Goal: Task Accomplishment & Management: Manage account settings

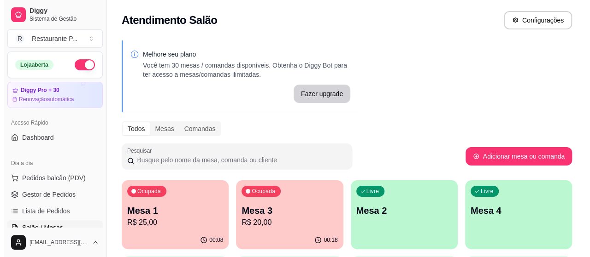
scroll to position [126, 0]
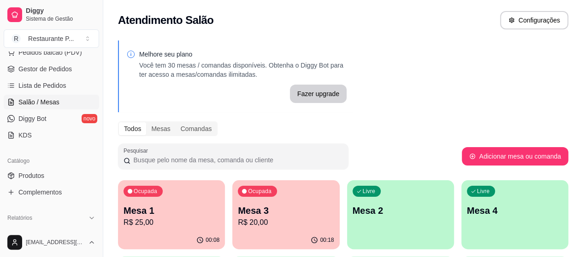
click at [240, 205] on p "Mesa 3" at bounding box center [286, 211] width 96 height 13
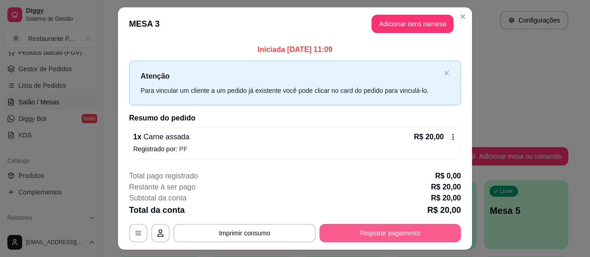
click at [368, 234] on button "Registrar pagamento" at bounding box center [389, 233] width 141 height 18
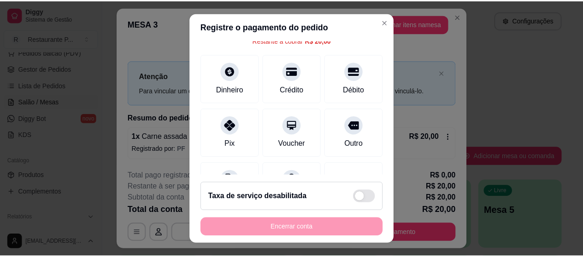
scroll to position [53, 0]
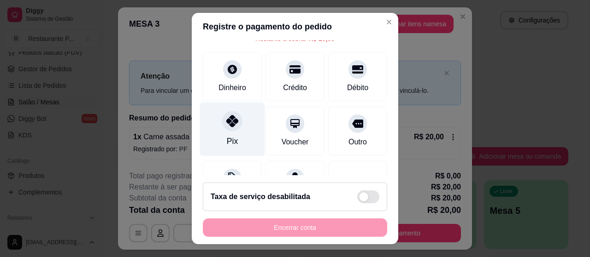
click at [231, 129] on div "Pix" at bounding box center [232, 130] width 65 height 54
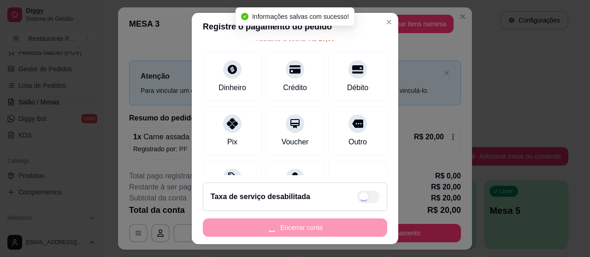
type input "R$ 0,00"
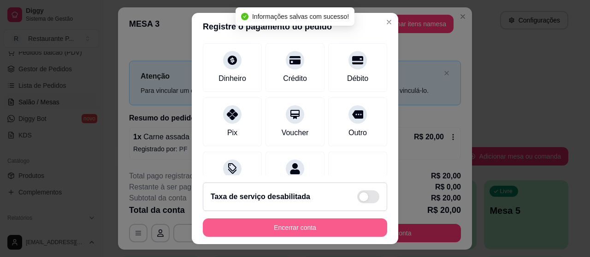
click at [295, 228] on button "Encerrar conta" at bounding box center [295, 228] width 184 height 18
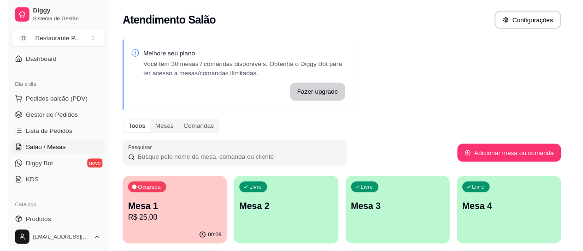
scroll to position [0, 0]
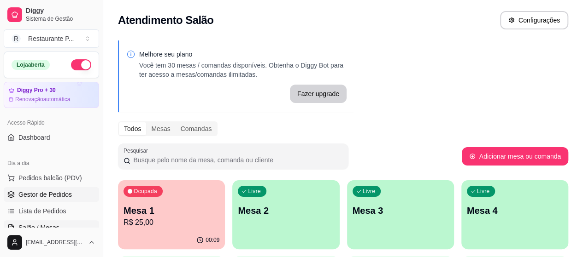
click at [58, 198] on span "Gestor de Pedidos" at bounding box center [44, 194] width 53 height 9
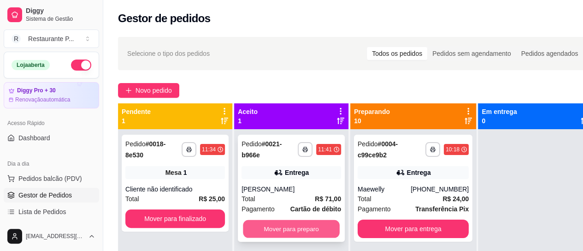
click at [288, 222] on button "Mover para preparo" at bounding box center [291, 229] width 97 height 18
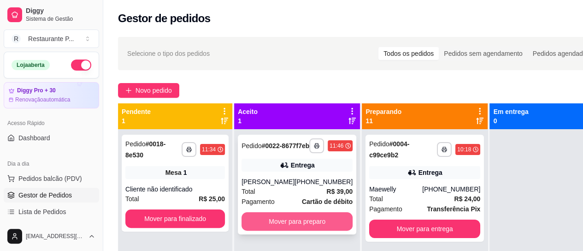
click at [257, 229] on button "Mover para preparo" at bounding box center [296, 221] width 111 height 18
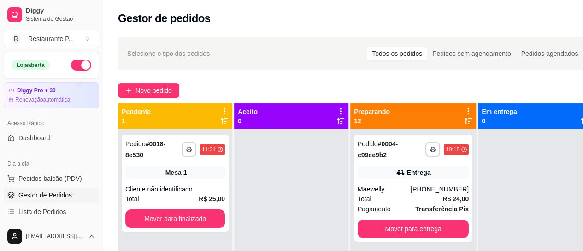
click at [464, 120] on icon at bounding box center [467, 120] width 7 height 7
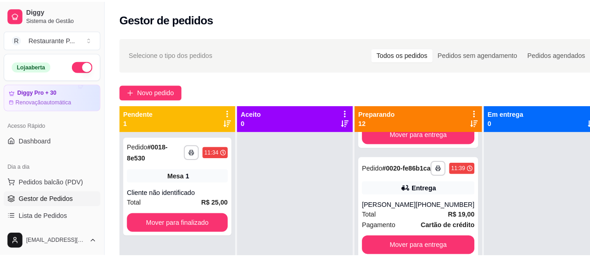
scroll to position [249, 0]
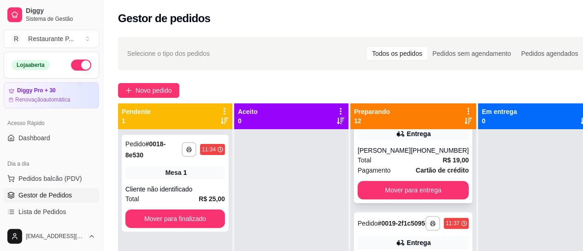
click at [405, 165] on div "Total R$ 19,00" at bounding box center [412, 160] width 111 height 10
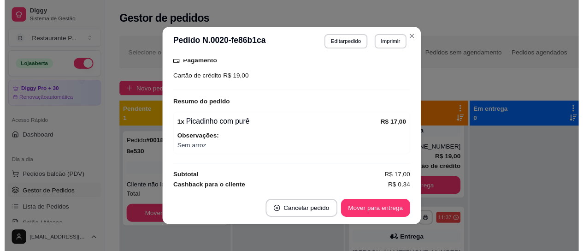
scroll to position [267, 0]
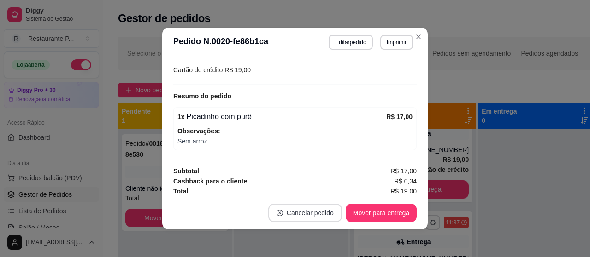
click at [316, 205] on button "Cancelar pedido" at bounding box center [305, 213] width 74 height 18
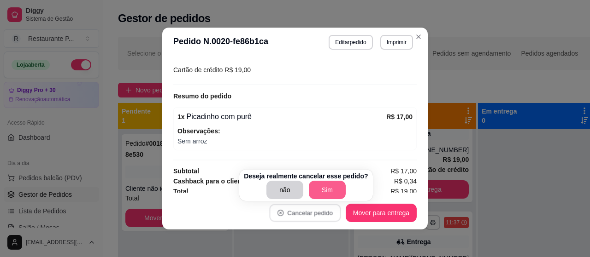
click at [315, 181] on button "Sim" at bounding box center [327, 190] width 37 height 18
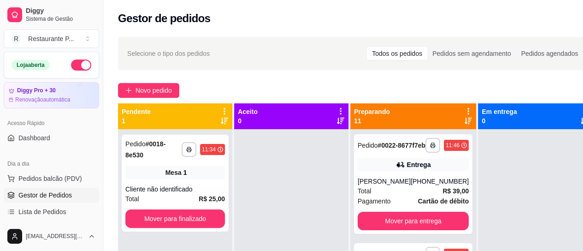
scroll to position [0, 0]
click at [449, 117] on div "Preparando 11" at bounding box center [413, 116] width 118 height 18
click at [464, 119] on icon at bounding box center [467, 120] width 7 height 6
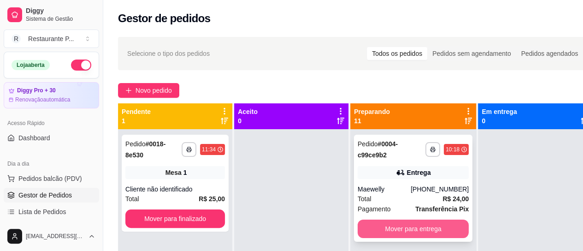
click at [422, 229] on button "Mover para entrega" at bounding box center [412, 228] width 111 height 18
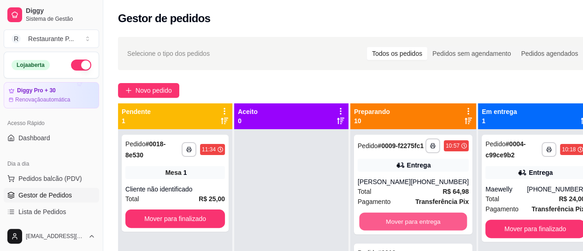
click at [420, 228] on button "Mover para entrega" at bounding box center [413, 221] width 108 height 18
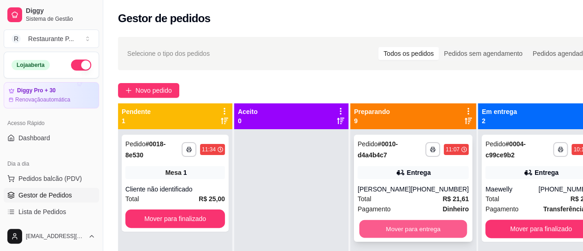
click at [418, 226] on button "Mover para entrega" at bounding box center [413, 229] width 108 height 18
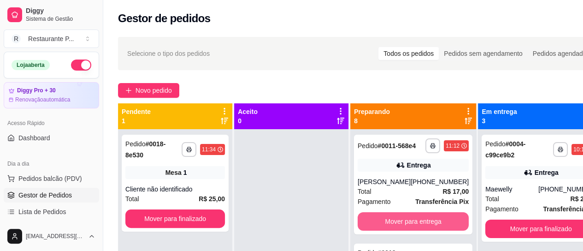
click at [418, 226] on button "Mover para entrega" at bounding box center [412, 221] width 111 height 18
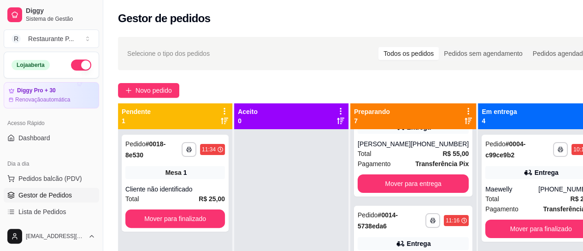
scroll to position [54, 0]
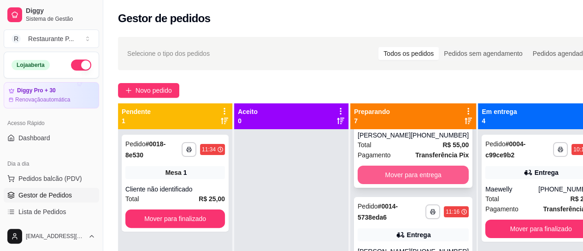
click at [416, 173] on button "Mover para entrega" at bounding box center [412, 174] width 111 height 18
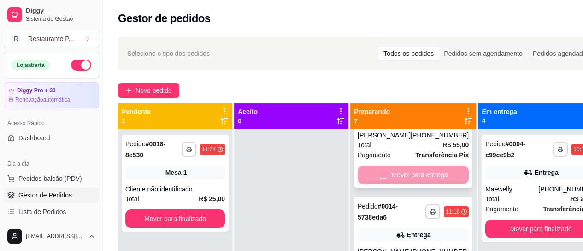
scroll to position [0, 0]
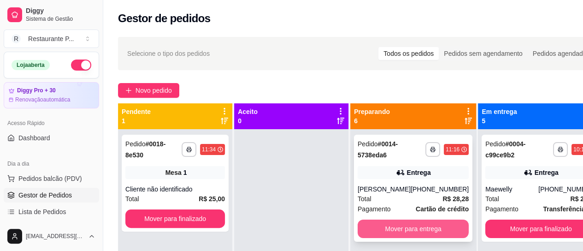
click at [415, 226] on button "Mover para entrega" at bounding box center [412, 228] width 111 height 18
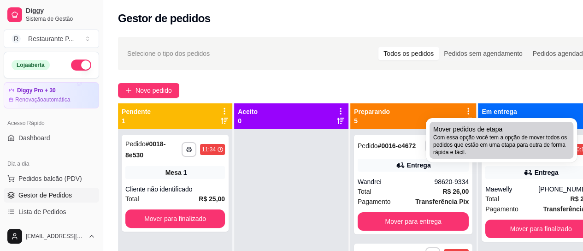
click at [474, 132] on span "Mover pedidos de etapa" at bounding box center [467, 128] width 69 height 9
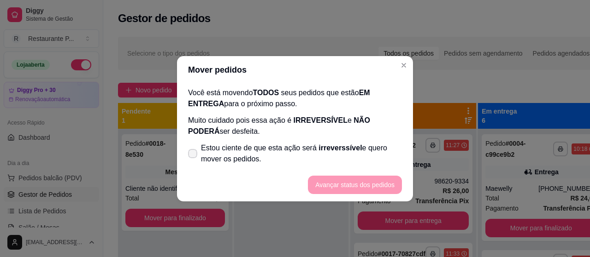
click at [191, 149] on span at bounding box center [192, 153] width 9 height 9
click at [191, 155] on input "Estou ciente de que esta ação será irreverssível e quero mover os pedidos." at bounding box center [190, 158] width 6 height 6
checkbox input "true"
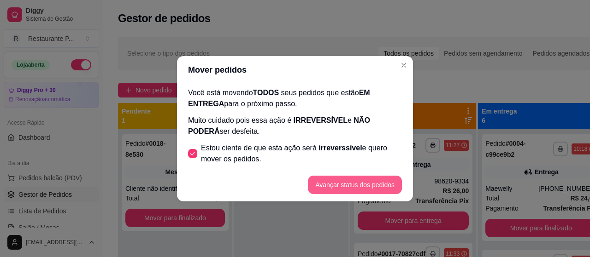
click at [352, 188] on button "Avançar status dos pedidos" at bounding box center [355, 185] width 94 height 18
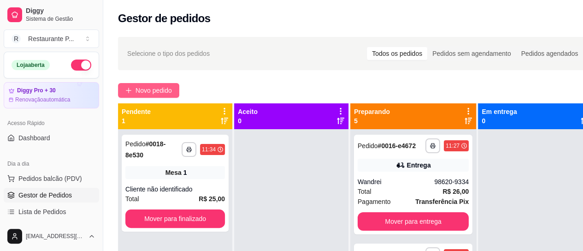
click at [148, 84] on button "Novo pedido" at bounding box center [148, 90] width 61 height 15
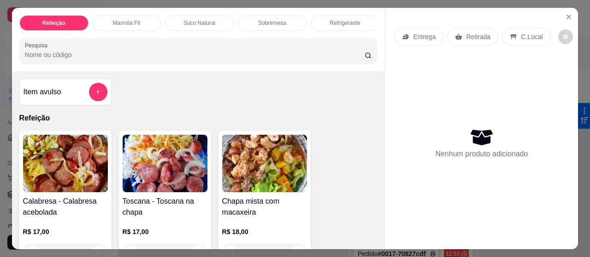
click at [96, 54] on input "Pesquisa" at bounding box center [194, 54] width 339 height 9
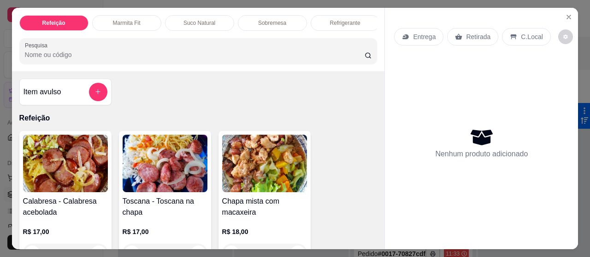
click at [96, 54] on input "Pesquisa" at bounding box center [194, 54] width 339 height 9
click at [74, 59] on input "Pesquisa" at bounding box center [194, 54] width 339 height 9
click at [74, 59] on input "o" at bounding box center [194, 54] width 339 height 9
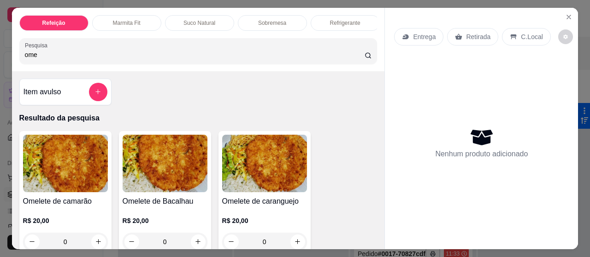
type input "ome"
click at [140, 170] on img at bounding box center [165, 164] width 85 height 58
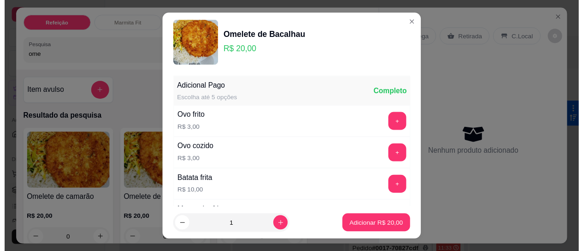
scroll to position [92, 0]
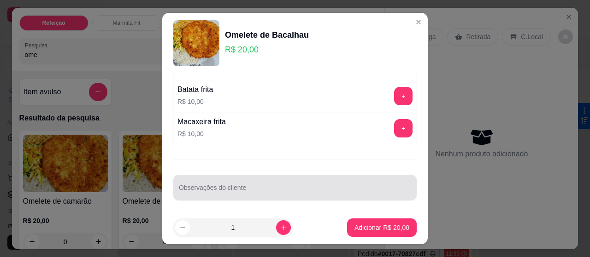
click at [216, 190] on input "Observações do cliente" at bounding box center [295, 191] width 232 height 9
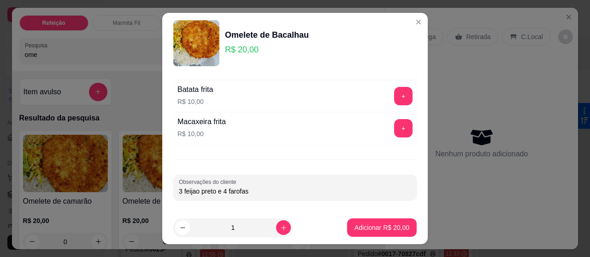
type input "3 feijao preto e 4 farofas"
click at [364, 219] on button "Adicionar R$ 20,00" at bounding box center [382, 228] width 68 height 18
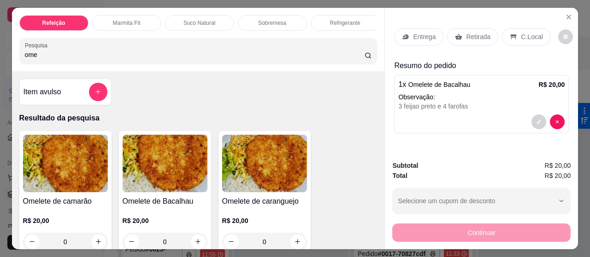
click at [423, 28] on div "Entrega" at bounding box center [418, 37] width 49 height 18
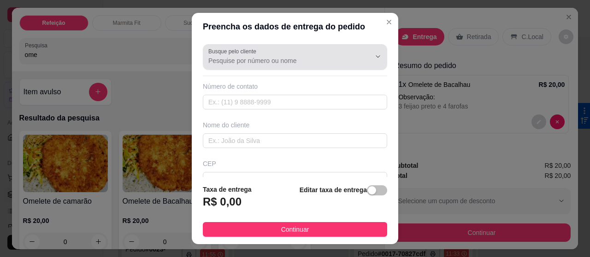
click at [247, 59] on input "Busque pelo cliente" at bounding box center [281, 60] width 147 height 9
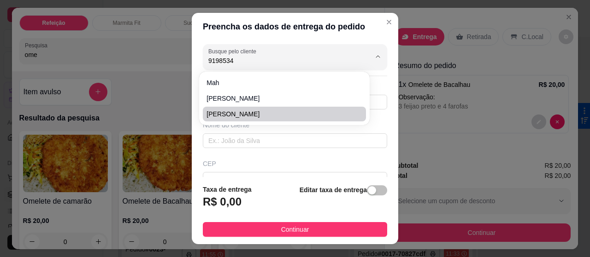
click at [228, 111] on span "[PERSON_NAME]" at bounding box center [279, 114] width 146 height 9
type input "[PERSON_NAME]"
type input "91985342172"
type input "[PERSON_NAME]"
type input "São domingos entre 16 e beira mar"
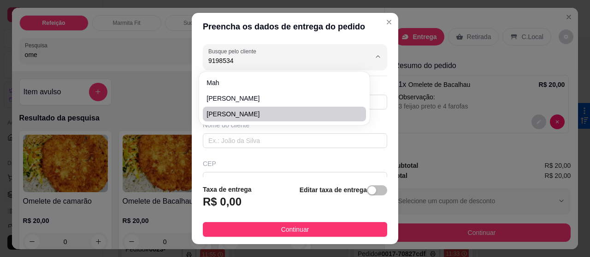
type input "233"
type input "[GEOGRAPHIC_DATA]"
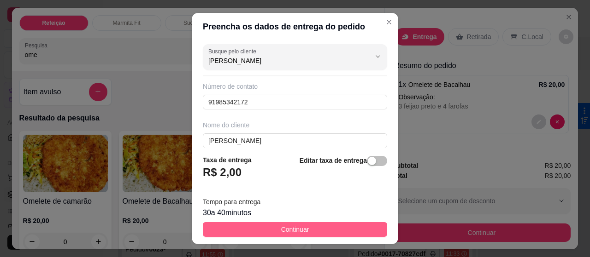
type input "[PERSON_NAME]"
click at [270, 226] on button "Continuar" at bounding box center [295, 229] width 184 height 15
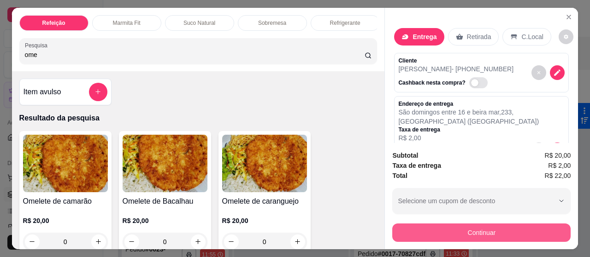
click at [462, 229] on button "Continuar" at bounding box center [481, 233] width 178 height 18
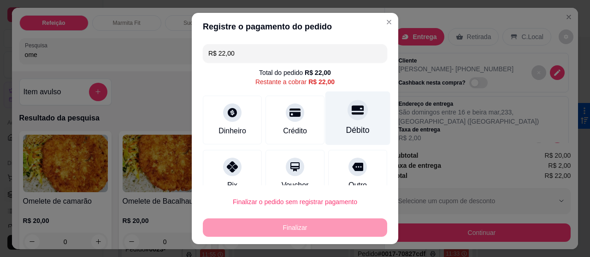
click at [351, 111] on icon at bounding box center [357, 110] width 12 height 12
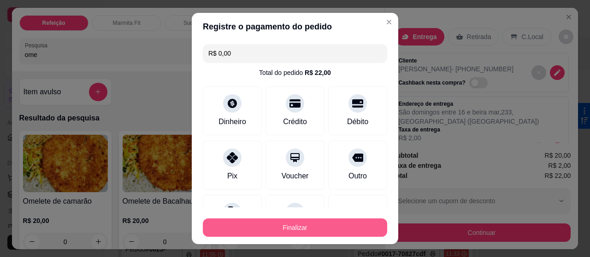
click at [316, 222] on button "Finalizar" at bounding box center [295, 228] width 184 height 18
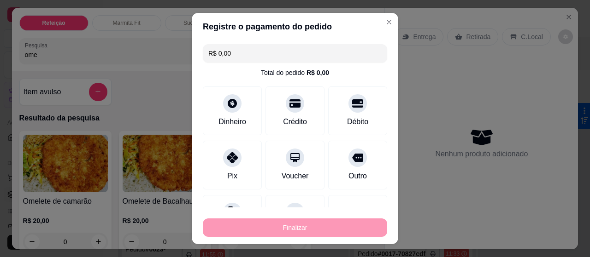
type input "-R$ 22,00"
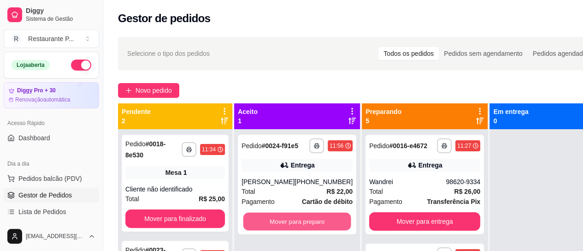
click at [316, 222] on button "Mover para preparo" at bounding box center [297, 221] width 108 height 18
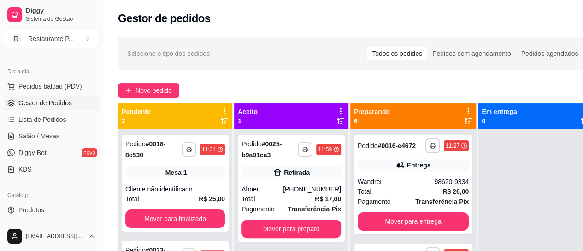
scroll to position [83, 0]
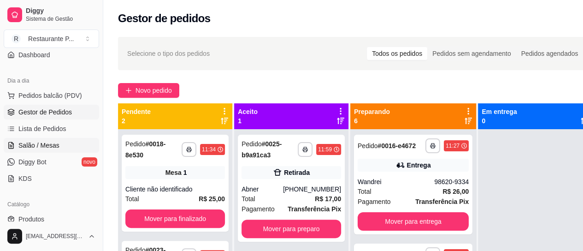
click at [35, 146] on span "Salão / Mesas" at bounding box center [38, 144] width 41 height 9
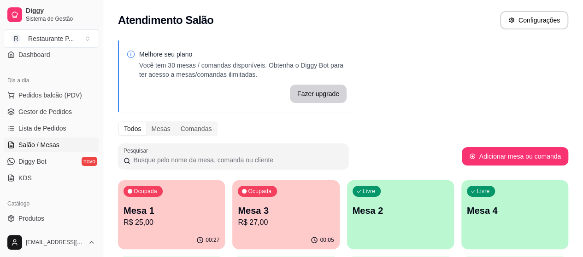
click at [167, 205] on p "Mesa 1" at bounding box center [171, 211] width 96 height 13
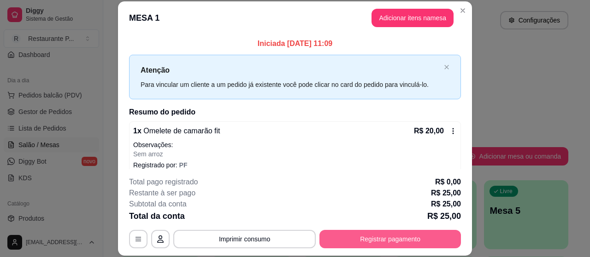
click at [390, 236] on button "Registrar pagamento" at bounding box center [389, 239] width 141 height 18
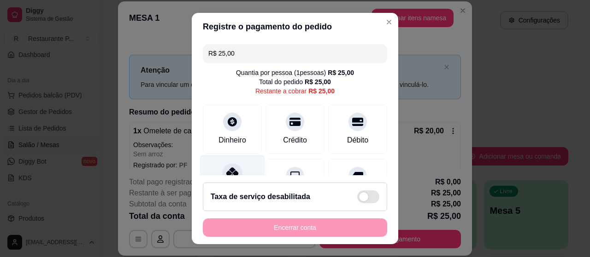
click at [229, 171] on icon at bounding box center [232, 174] width 12 height 12
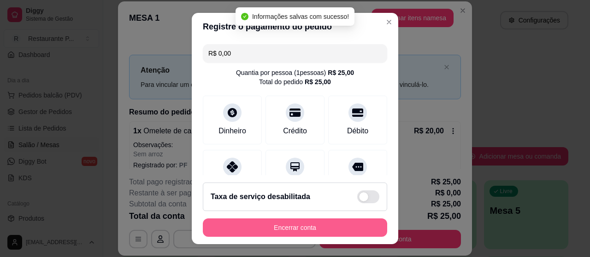
type input "R$ 0,00"
click at [283, 229] on button "Encerrar conta" at bounding box center [295, 228] width 184 height 18
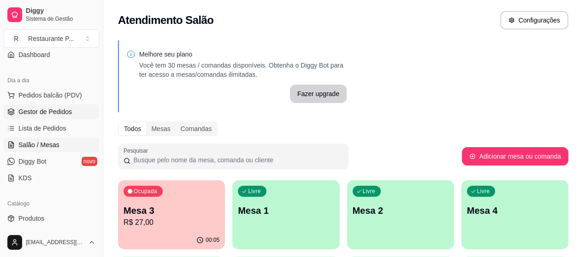
click at [38, 112] on span "Gestor de Pedidos" at bounding box center [44, 111] width 53 height 9
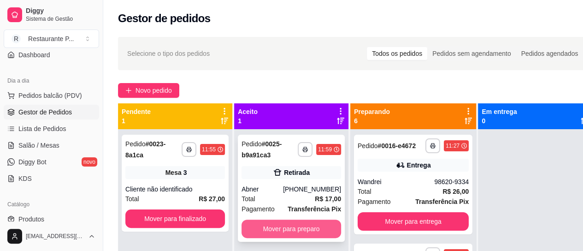
click at [286, 229] on button "Mover para preparo" at bounding box center [290, 228] width 99 height 18
click at [257, 220] on button "Mover para preparo" at bounding box center [291, 229] width 97 height 18
click at [308, 226] on button "Mover para preparo" at bounding box center [291, 229] width 97 height 18
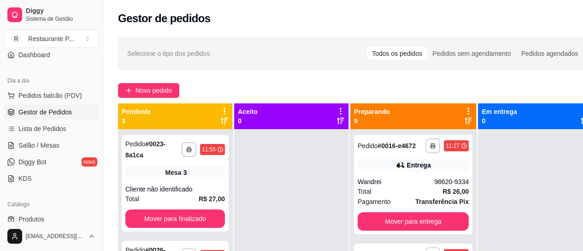
click at [466, 121] on icon at bounding box center [467, 120] width 7 height 7
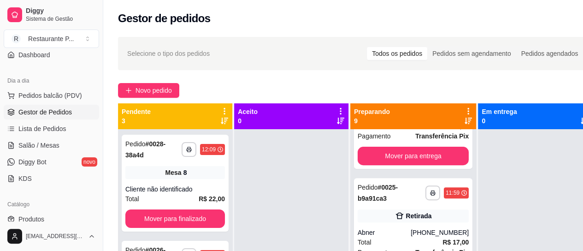
scroll to position [216, 0]
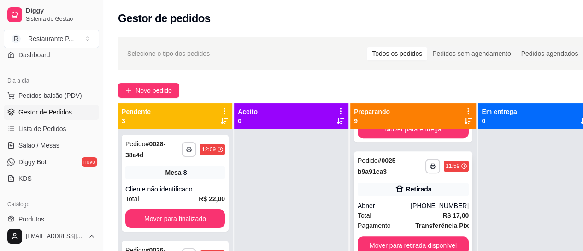
click at [441, 188] on div "Retirada" at bounding box center [412, 188] width 111 height 13
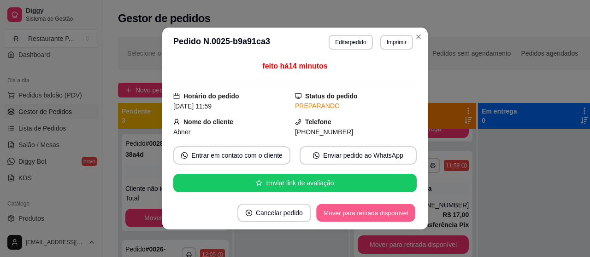
click at [333, 209] on button "Mover para retirada disponível" at bounding box center [365, 214] width 99 height 18
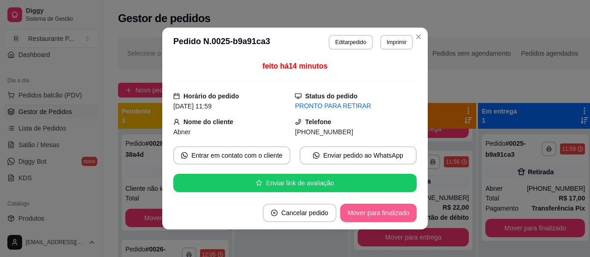
click at [347, 210] on button "Mover para finalizado" at bounding box center [378, 213] width 76 height 18
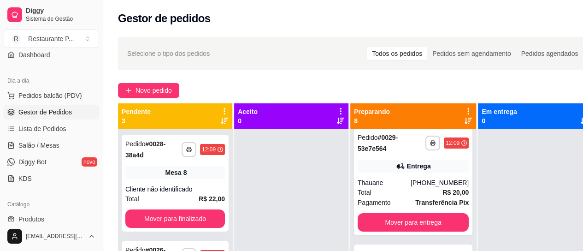
scroll to position [0, 0]
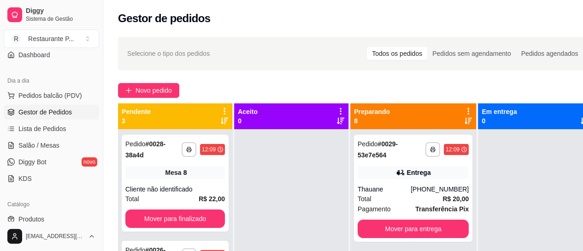
click at [450, 121] on div "Preparando 8" at bounding box center [413, 116] width 118 height 18
click at [464, 123] on icon at bounding box center [467, 120] width 7 height 6
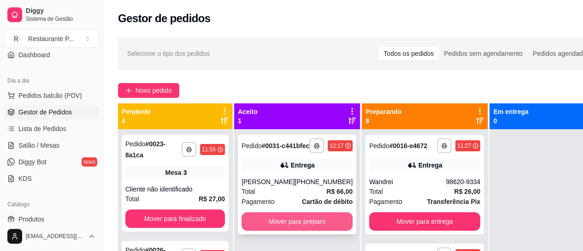
click at [286, 224] on button "Mover para preparo" at bounding box center [296, 221] width 111 height 18
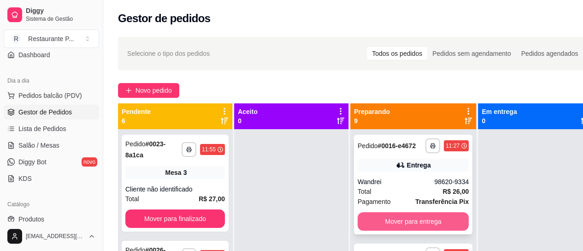
click at [407, 222] on button "Mover para entrega" at bounding box center [412, 221] width 111 height 18
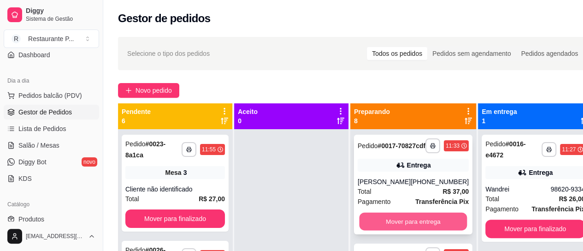
click at [393, 223] on button "Mover para entrega" at bounding box center [413, 221] width 108 height 18
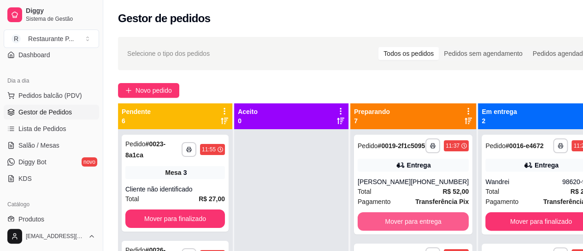
click at [393, 223] on button "Mover para entrega" at bounding box center [412, 221] width 111 height 18
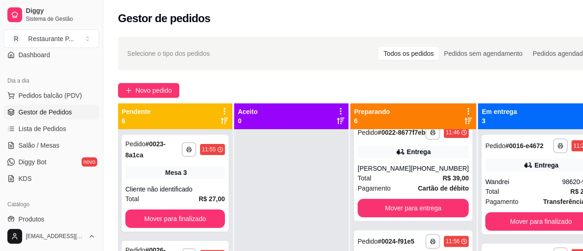
scroll to position [126, 0]
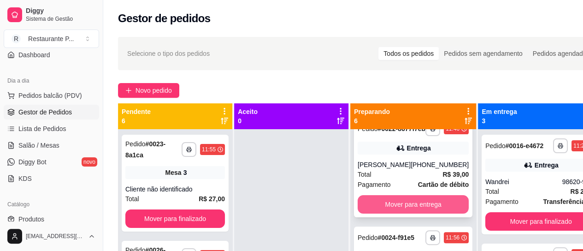
click at [428, 213] on button "Mover para entrega" at bounding box center [412, 204] width 111 height 18
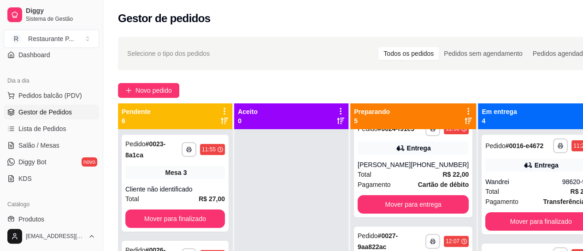
scroll to position [0, 0]
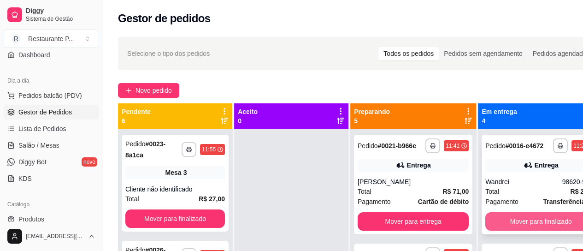
click at [534, 227] on button "Mover para finalizado" at bounding box center [540, 221] width 111 height 18
click at [534, 227] on div "Mover para finalizado" at bounding box center [540, 221] width 111 height 18
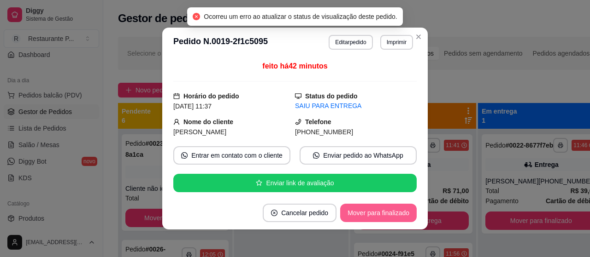
click at [371, 210] on button "Mover para finalizado" at bounding box center [378, 213] width 76 height 18
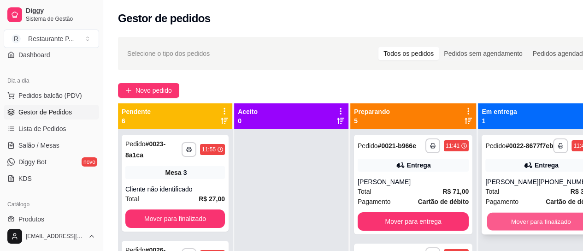
click at [528, 230] on button "Mover para finalizado" at bounding box center [541, 221] width 108 height 18
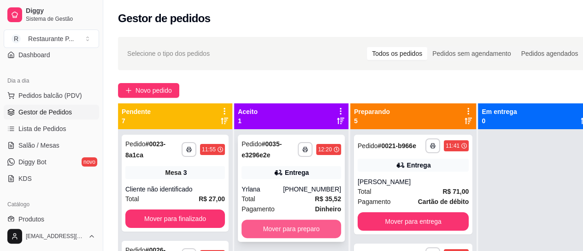
click at [281, 222] on button "Mover para preparo" at bounding box center [290, 228] width 99 height 18
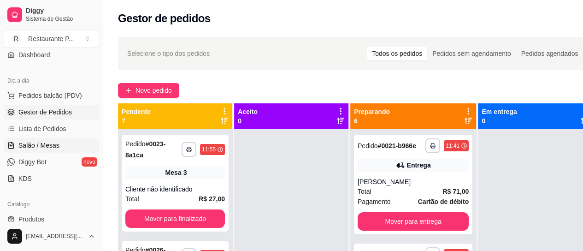
click at [29, 143] on span "Salão / Mesas" at bounding box center [38, 144] width 41 height 9
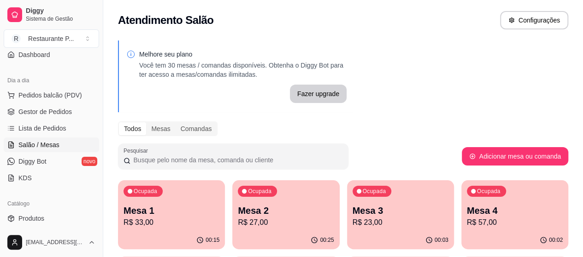
click at [352, 228] on p "R$ 23,00" at bounding box center [400, 222] width 96 height 11
click at [265, 209] on p "Mesa 2" at bounding box center [286, 211] width 96 height 13
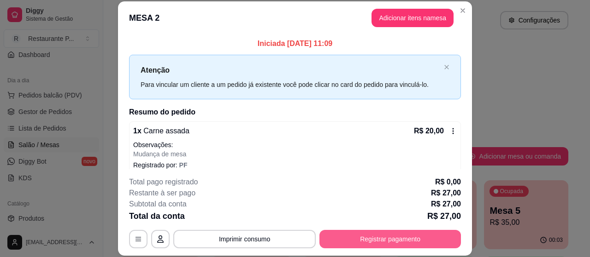
click at [366, 238] on button "Registrar pagamento" at bounding box center [389, 239] width 141 height 18
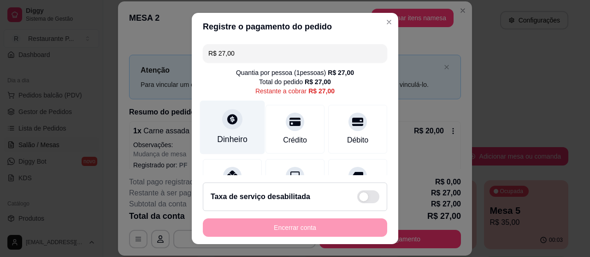
click at [229, 128] on div at bounding box center [232, 119] width 20 height 20
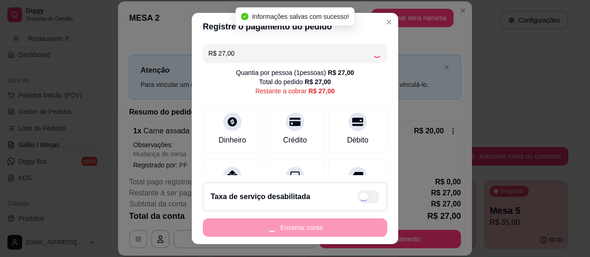
type input "R$ 0,00"
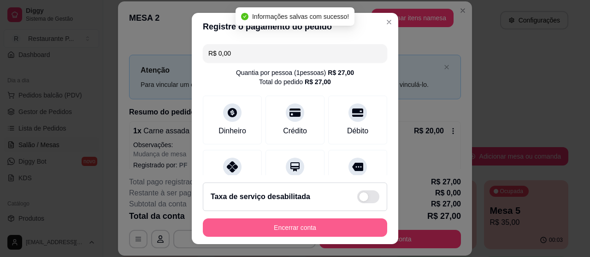
click at [305, 227] on button "Encerrar conta" at bounding box center [295, 228] width 184 height 18
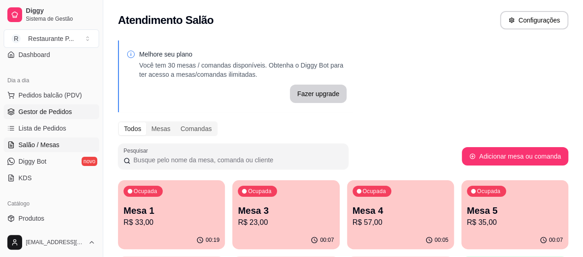
click at [26, 112] on span "Gestor de Pedidos" at bounding box center [44, 111] width 53 height 9
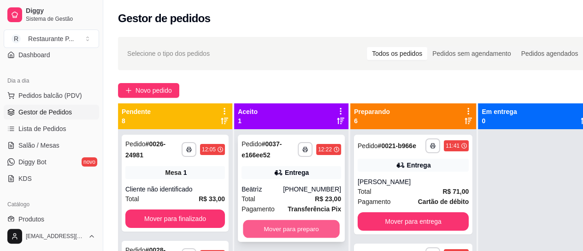
click at [260, 224] on button "Mover para preparo" at bounding box center [291, 229] width 97 height 18
click at [297, 221] on button "Mover para preparo" at bounding box center [290, 228] width 99 height 18
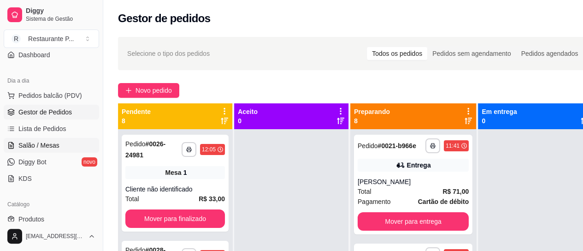
click at [41, 147] on span "Salão / Mesas" at bounding box center [38, 144] width 41 height 9
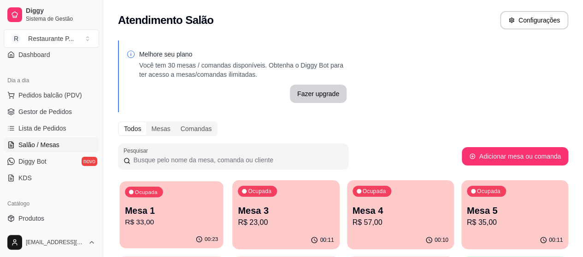
click at [184, 238] on div "00:23" at bounding box center [171, 240] width 104 height 18
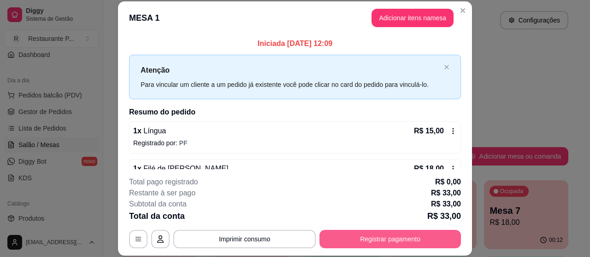
click at [411, 240] on button "Registrar pagamento" at bounding box center [389, 239] width 141 height 18
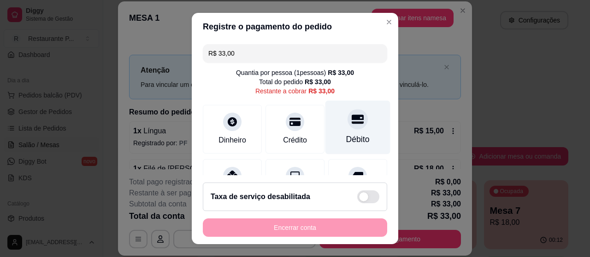
click at [347, 128] on div at bounding box center [357, 119] width 20 height 20
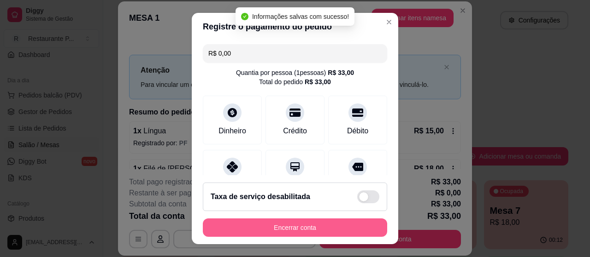
type input "R$ 0,00"
click at [297, 228] on button "Encerrar conta" at bounding box center [294, 228] width 179 height 18
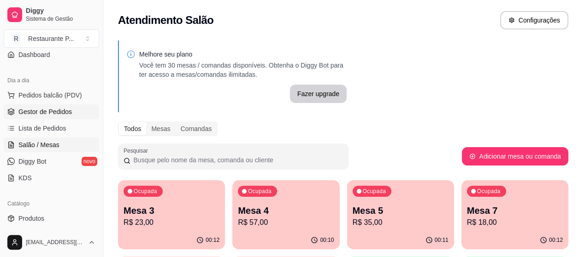
click at [48, 110] on span "Gestor de Pedidos" at bounding box center [44, 111] width 53 height 9
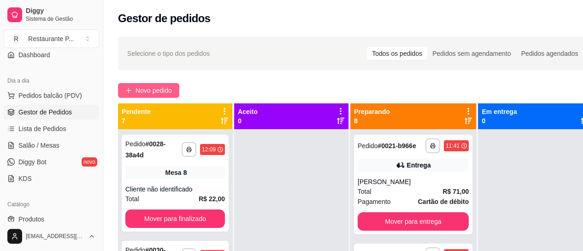
click at [159, 84] on button "Novo pedido" at bounding box center [148, 90] width 61 height 15
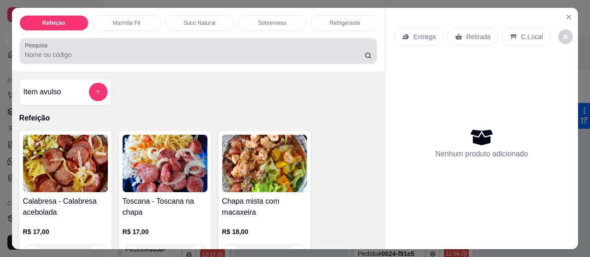
click at [58, 52] on div at bounding box center [198, 51] width 347 height 18
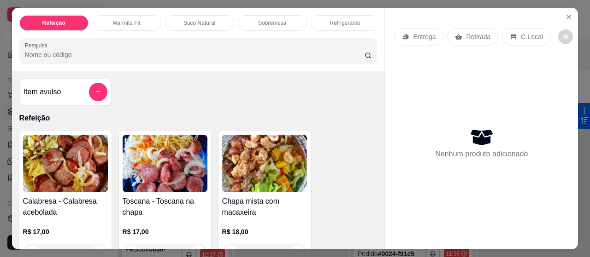
click at [58, 57] on input "Pesquisa" at bounding box center [194, 54] width 339 height 9
click at [60, 58] on input "Pesquisa" at bounding box center [194, 54] width 339 height 9
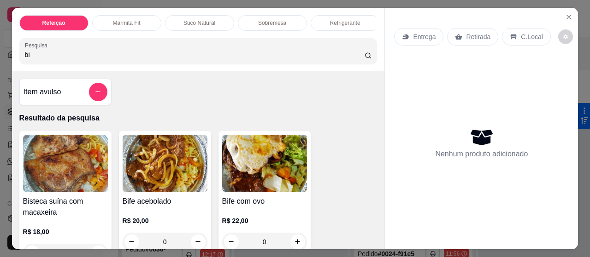
type input "bi"
click at [156, 162] on img at bounding box center [165, 164] width 85 height 58
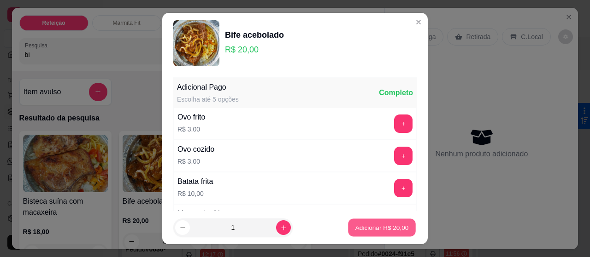
click at [355, 232] on p "Adicionar R$ 20,00" at bounding box center [381, 227] width 53 height 9
type input "1"
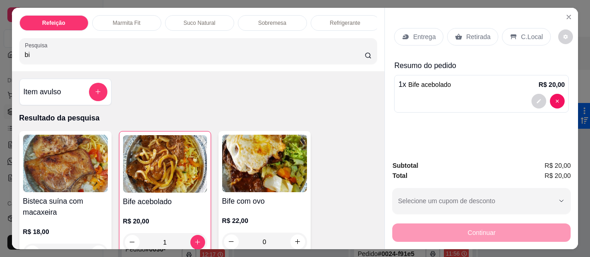
click at [404, 34] on icon at bounding box center [405, 36] width 7 height 7
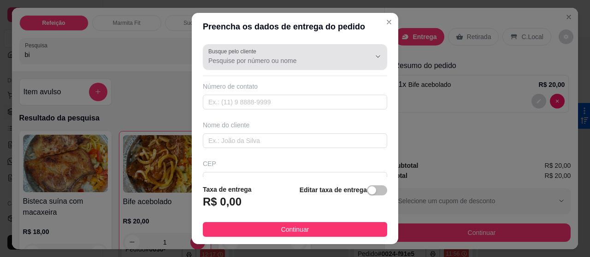
click at [240, 63] on input "Busque pelo cliente" at bounding box center [281, 60] width 147 height 9
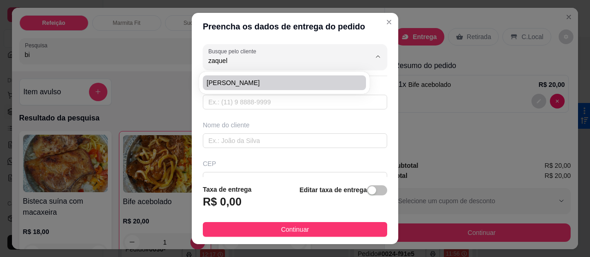
click at [252, 82] on span "[PERSON_NAME]" at bounding box center [279, 82] width 146 height 9
type input "[PERSON_NAME]"
type input "91989293640"
type input "[PERSON_NAME]"
type input "[PERSON_NAME] entre 16 e beira mar"
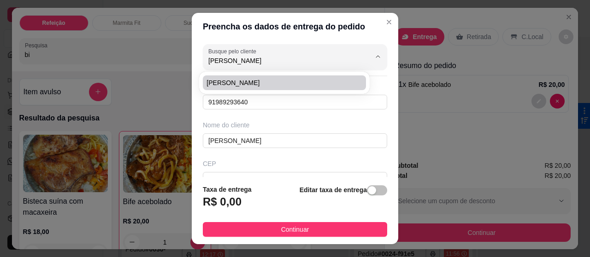
type input "242"
type input "[GEOGRAPHIC_DATA]"
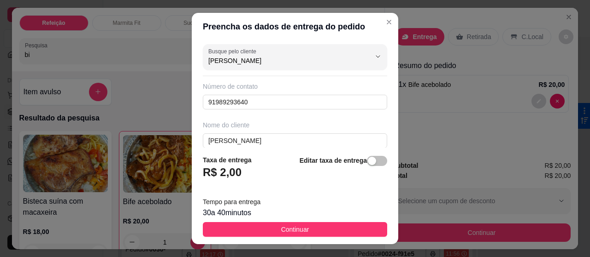
type input "[PERSON_NAME]"
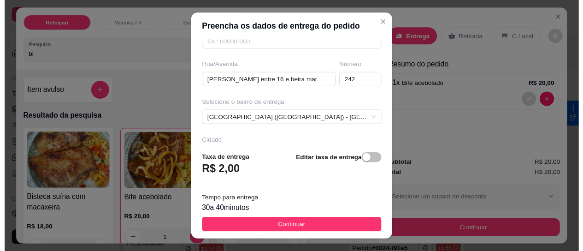
scroll to position [142, 0]
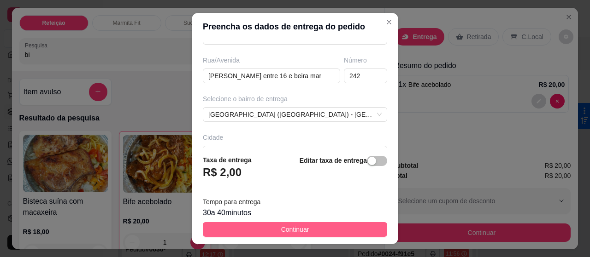
click at [286, 231] on span "Continuar" at bounding box center [295, 230] width 28 height 10
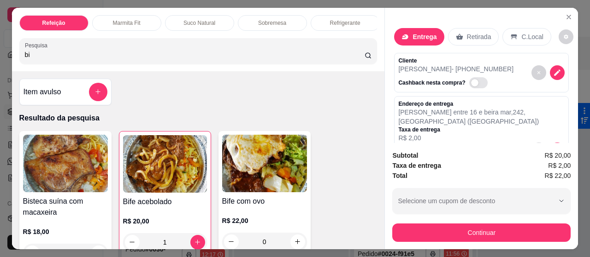
click at [420, 34] on p "Entrega" at bounding box center [424, 36] width 24 height 9
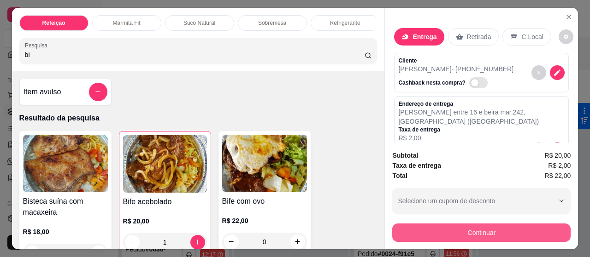
click at [483, 227] on button "Continuar" at bounding box center [481, 233] width 178 height 18
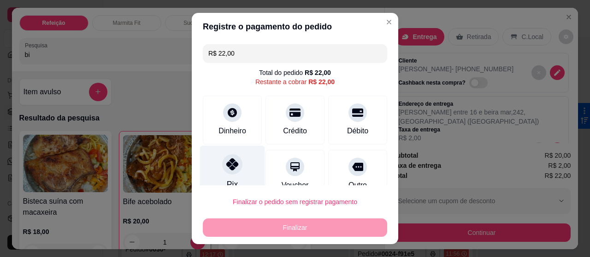
click at [229, 161] on icon at bounding box center [232, 164] width 12 height 12
type input "R$ 0,00"
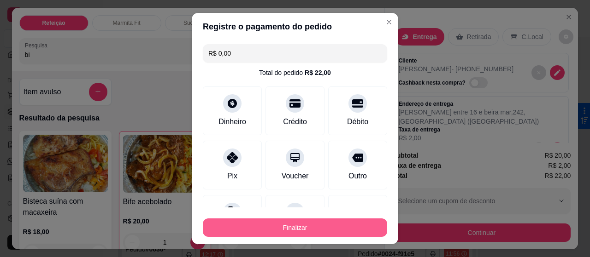
click at [275, 223] on button "Finalizar" at bounding box center [295, 228] width 184 height 18
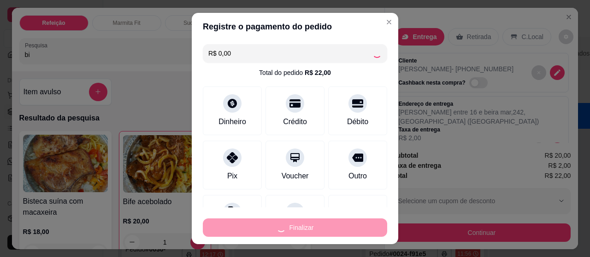
type input "0"
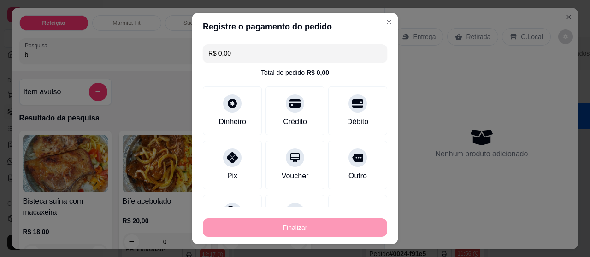
type input "-R$ 22,00"
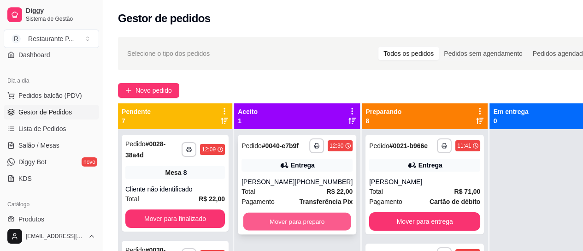
click at [302, 230] on button "Mover para preparo" at bounding box center [297, 221] width 108 height 18
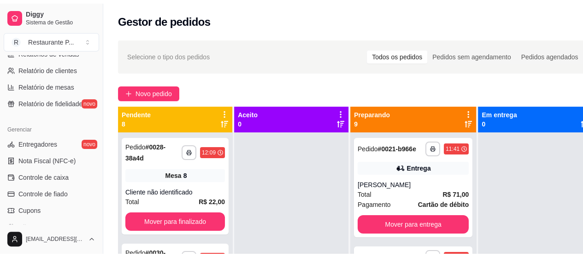
scroll to position [329, 0]
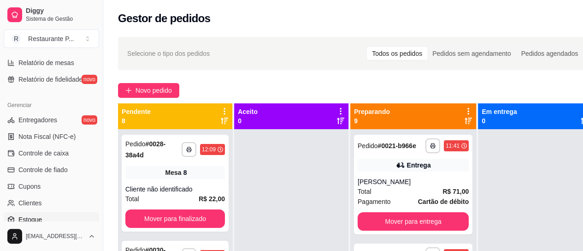
click at [20, 216] on span "Estoque" at bounding box center [29, 219] width 23 height 9
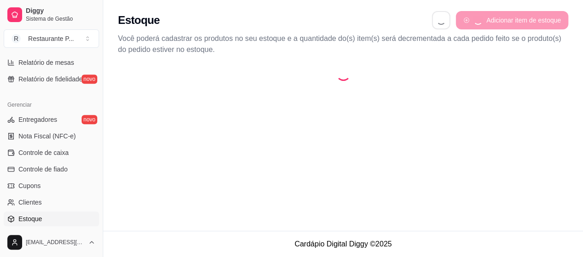
select select "QUANTITY_ORDER"
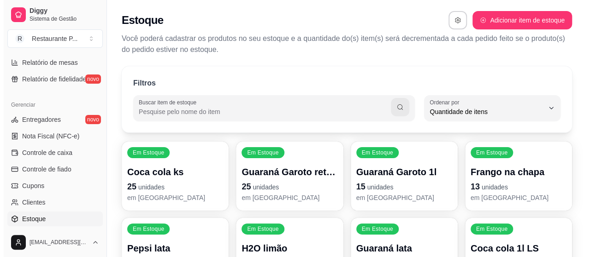
scroll to position [9, 0]
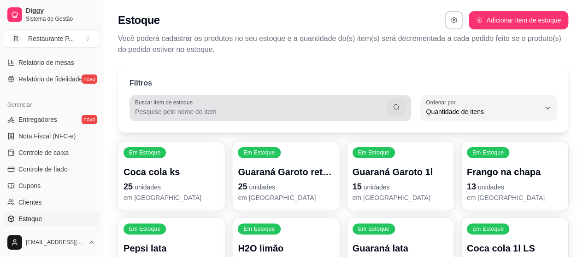
click at [193, 110] on input "Buscar item de estoque" at bounding box center [261, 111] width 252 height 9
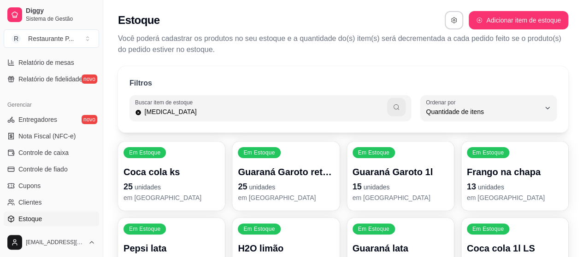
type input "[MEDICAL_DATA]"
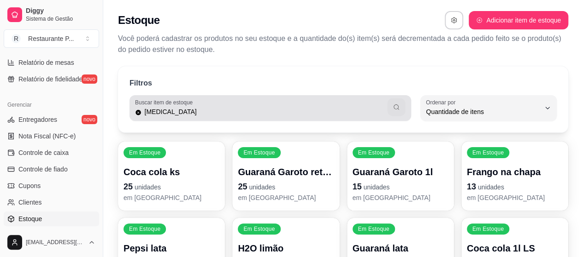
click at [391, 105] on button "button" at bounding box center [396, 108] width 18 height 18
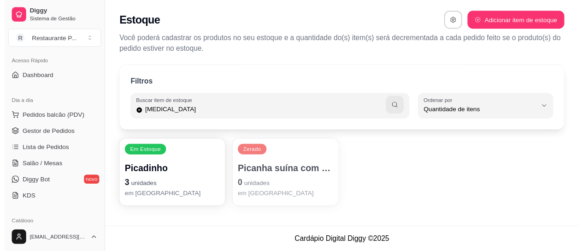
scroll to position [58, 0]
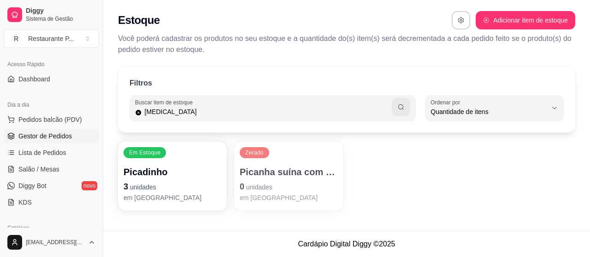
click at [44, 134] on span "Gestor de Pedidos" at bounding box center [44, 136] width 53 height 9
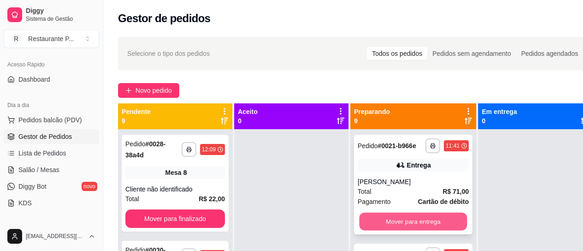
click at [404, 229] on button "Mover para entrega" at bounding box center [413, 221] width 108 height 18
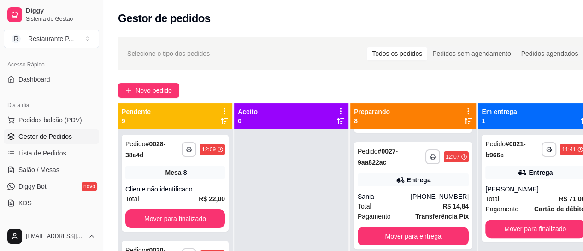
scroll to position [123, 0]
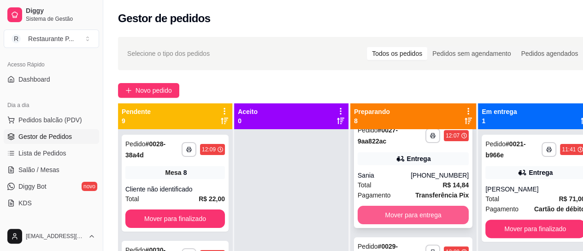
click at [427, 207] on button "Mover para entrega" at bounding box center [412, 214] width 111 height 18
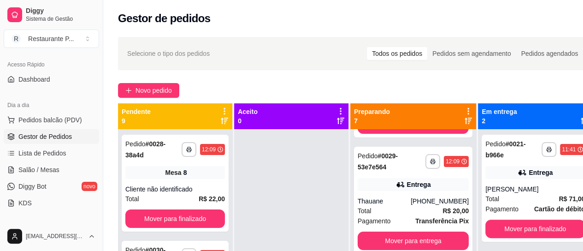
scroll to position [107, 0]
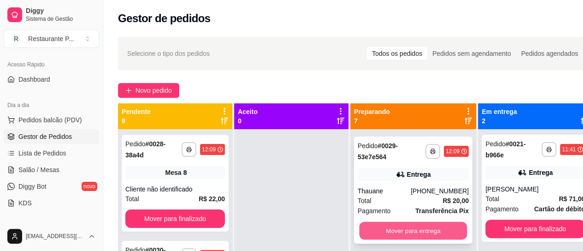
click at [434, 222] on button "Mover para entrega" at bounding box center [413, 231] width 108 height 18
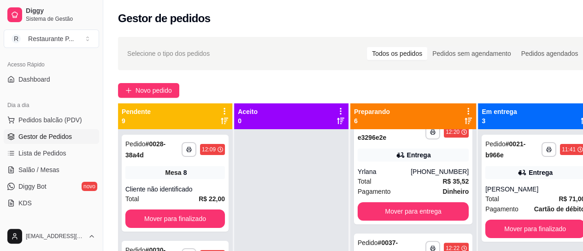
scroll to position [250, 0]
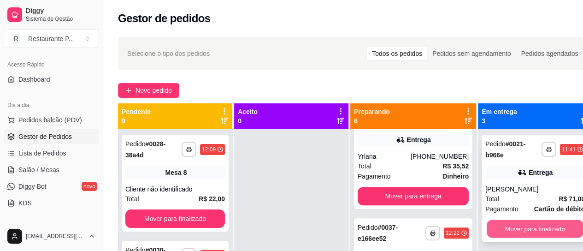
click at [521, 228] on button "Mover para finalizado" at bounding box center [534, 229] width 97 height 18
click at [548, 229] on button "Mover para finalizado" at bounding box center [534, 228] width 99 height 18
click at [520, 226] on button "Mover para finalizado" at bounding box center [534, 228] width 99 height 18
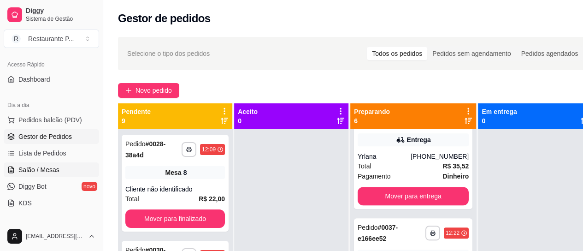
click at [38, 172] on span "Salão / Mesas" at bounding box center [38, 169] width 41 height 9
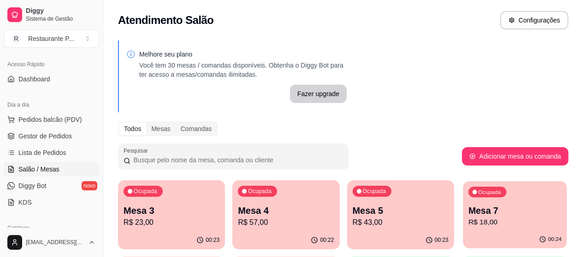
click at [468, 216] on p "Mesa 7" at bounding box center [514, 211] width 93 height 12
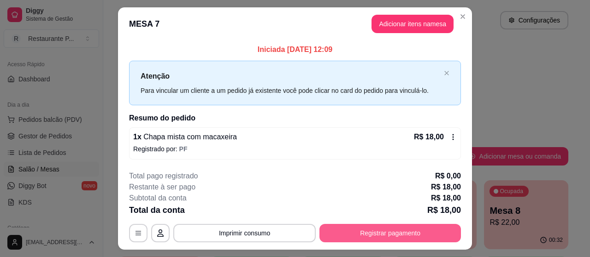
click at [368, 221] on div "**********" at bounding box center [295, 207] width 332 height 72
click at [374, 235] on button "Registrar pagamento" at bounding box center [389, 233] width 141 height 18
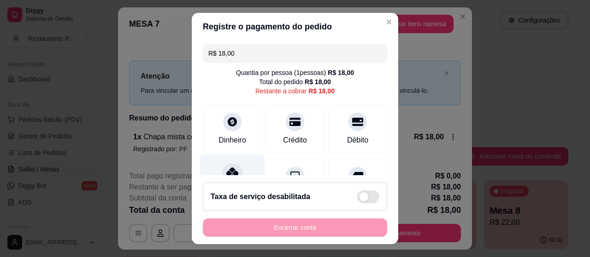
click at [227, 171] on icon at bounding box center [232, 174] width 12 height 12
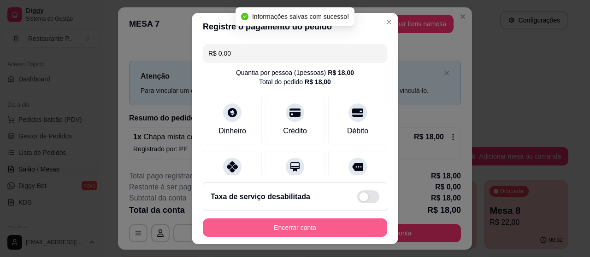
type input "R$ 0,00"
click at [276, 233] on button "Encerrar conta" at bounding box center [295, 228] width 184 height 18
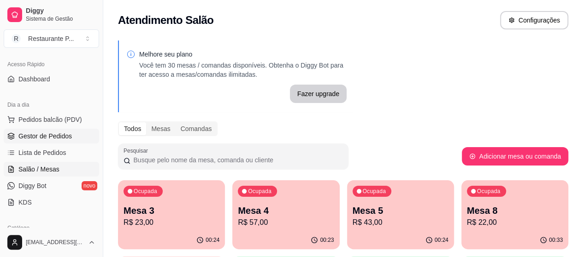
click at [59, 140] on span "Gestor de Pedidos" at bounding box center [44, 136] width 53 height 9
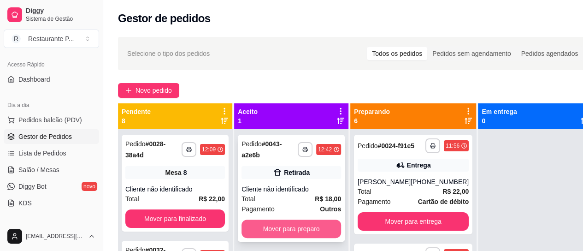
click at [320, 228] on button "Mover para preparo" at bounding box center [290, 228] width 99 height 18
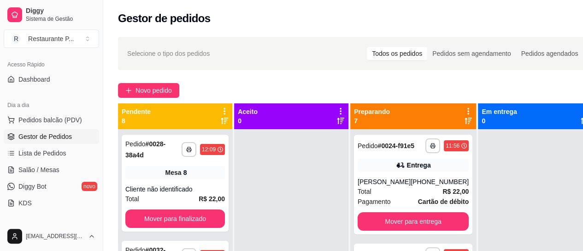
click at [465, 119] on icon at bounding box center [467, 120] width 7 height 7
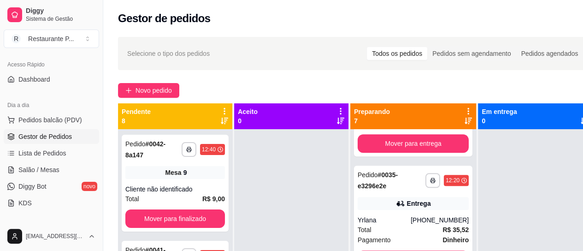
scroll to position [412, 0]
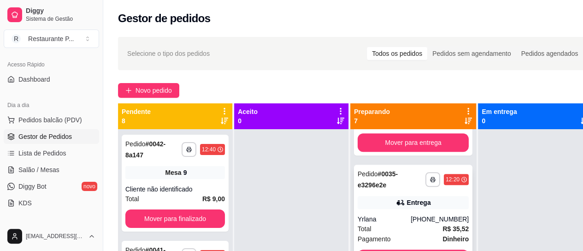
click at [432, 233] on div "**********" at bounding box center [413, 217] width 118 height 107
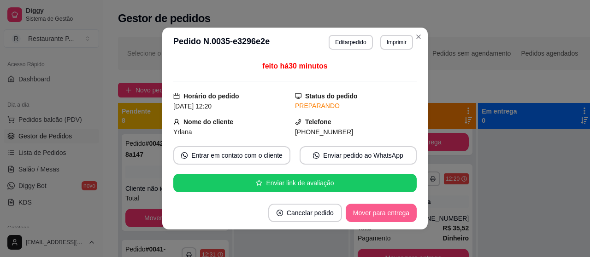
click at [387, 213] on button "Mover para entrega" at bounding box center [380, 213] width 71 height 18
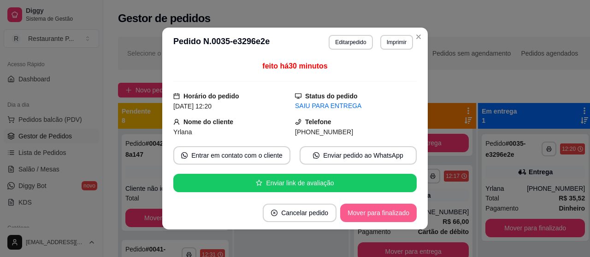
click at [387, 213] on button "Mover para finalizado" at bounding box center [378, 213] width 76 height 18
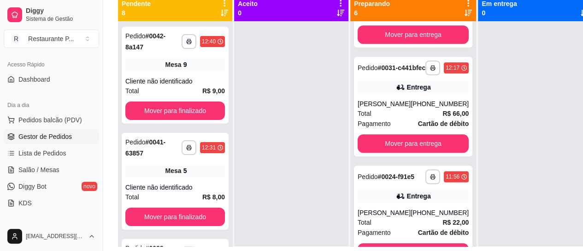
scroll to position [124, 0]
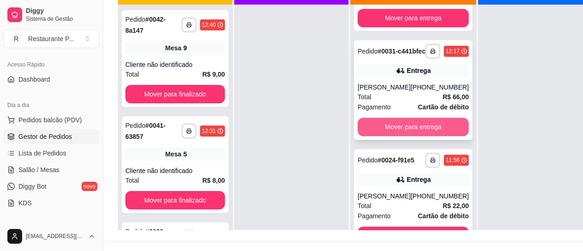
click at [406, 136] on button "Mover para entrega" at bounding box center [412, 126] width 111 height 18
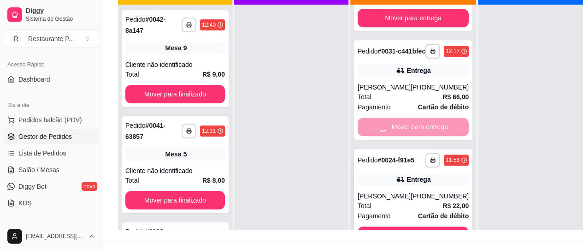
scroll to position [326, 0]
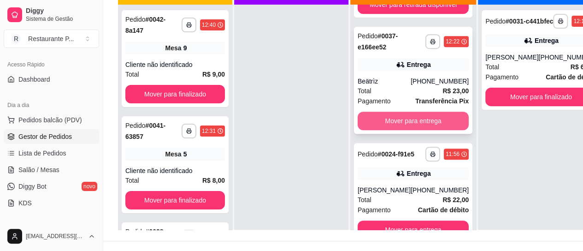
click at [405, 128] on button "Mover para entrega" at bounding box center [412, 120] width 111 height 18
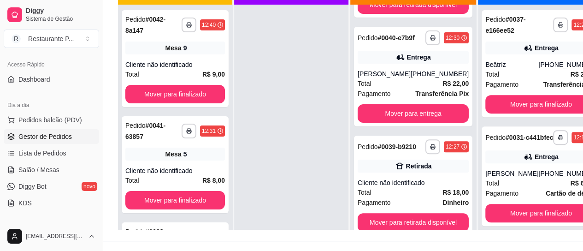
scroll to position [91, 0]
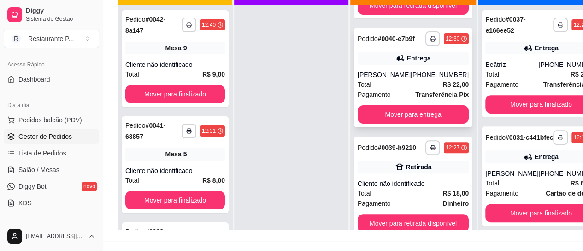
click at [440, 120] on div "**********" at bounding box center [413, 77] width 118 height 99
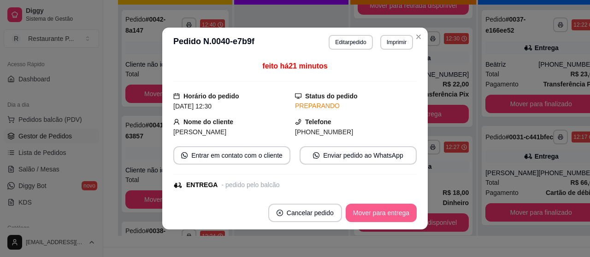
click at [380, 211] on button "Mover para entrega" at bounding box center [380, 213] width 71 height 18
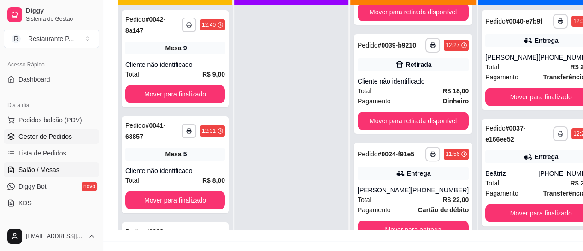
click at [45, 170] on span "Salão / Mesas" at bounding box center [38, 169] width 41 height 9
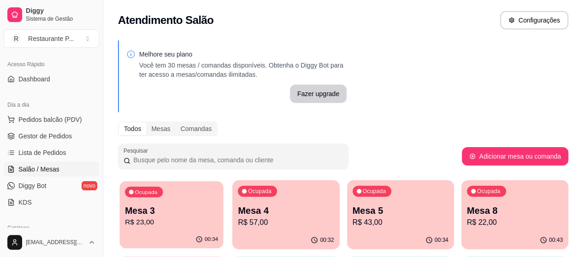
click at [157, 206] on p "Mesa 3" at bounding box center [171, 211] width 93 height 12
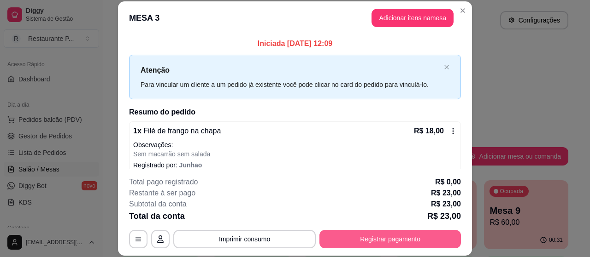
click at [360, 240] on button "Registrar pagamento" at bounding box center [389, 239] width 141 height 18
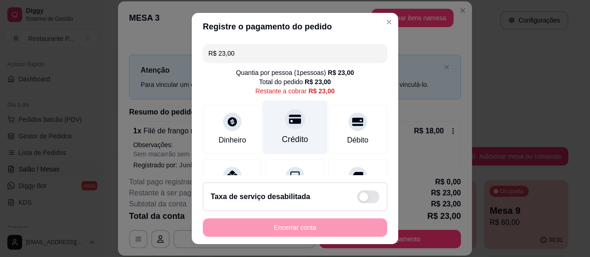
click at [285, 129] on div at bounding box center [295, 119] width 20 height 20
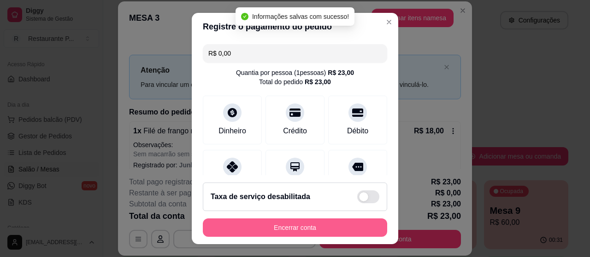
type input "R$ 0,00"
click at [286, 229] on button "Encerrar conta" at bounding box center [295, 228] width 184 height 18
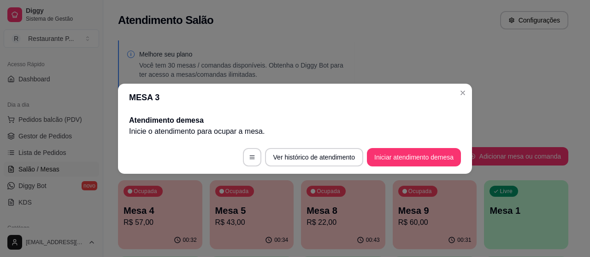
click at [455, 88] on header "MESA 3" at bounding box center [295, 98] width 354 height 28
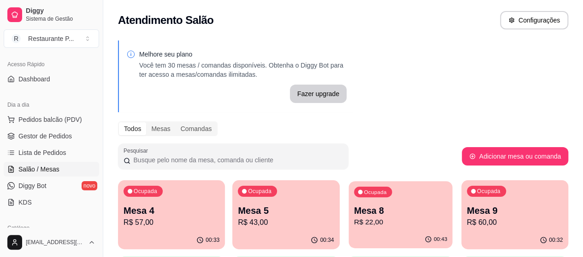
click at [354, 224] on p "R$ 22,00" at bounding box center [400, 222] width 93 height 11
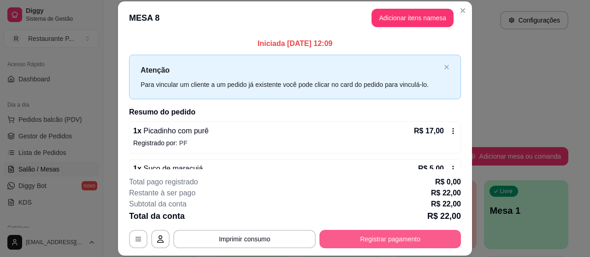
click at [342, 244] on button "Registrar pagamento" at bounding box center [389, 239] width 141 height 18
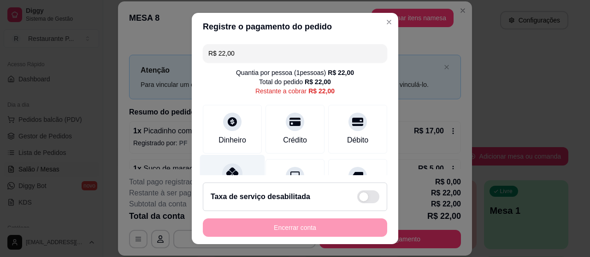
click at [226, 171] on icon at bounding box center [232, 174] width 12 height 12
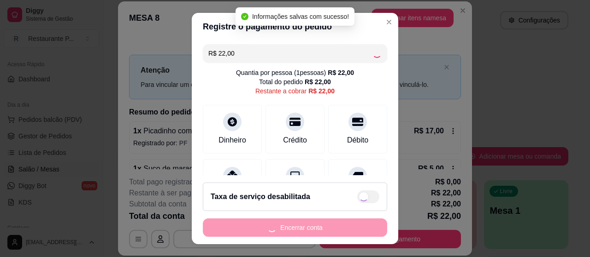
type input "R$ 0,00"
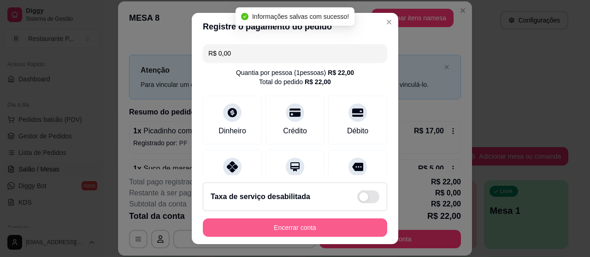
click at [304, 226] on button "Encerrar conta" at bounding box center [295, 228] width 184 height 18
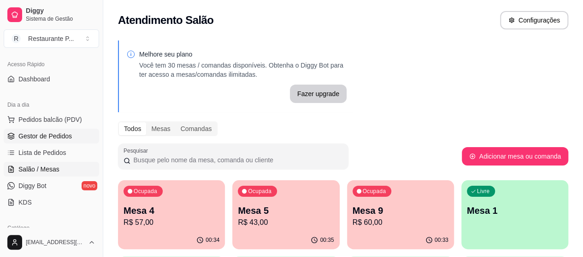
click at [37, 135] on span "Gestor de Pedidos" at bounding box center [44, 136] width 53 height 9
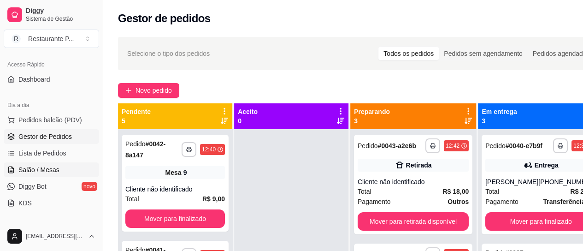
click at [38, 170] on span "Salão / Mesas" at bounding box center [38, 169] width 41 height 9
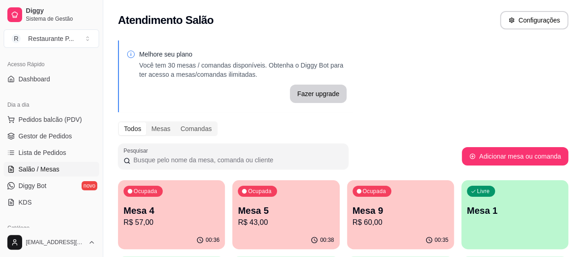
click at [262, 210] on p "Mesa 5" at bounding box center [286, 211] width 96 height 13
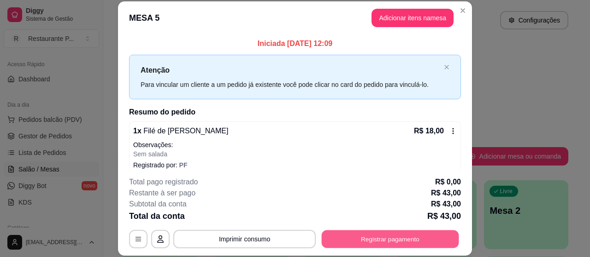
click at [354, 239] on button "Registrar pagamento" at bounding box center [390, 240] width 137 height 18
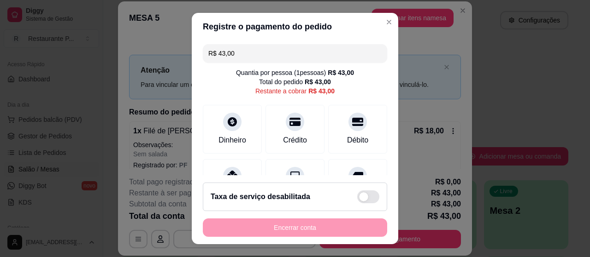
click at [234, 49] on input "R$ 43,00" at bounding box center [294, 53] width 173 height 18
click at [246, 49] on input "R$ 43,00" at bounding box center [294, 53] width 173 height 18
click at [240, 51] on input "R$ 43,00" at bounding box center [294, 53] width 173 height 18
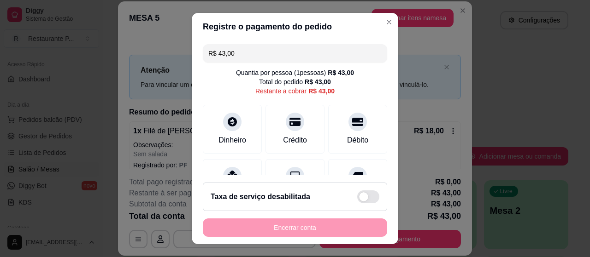
click at [240, 51] on input "R$ 43,00" at bounding box center [294, 53] width 173 height 18
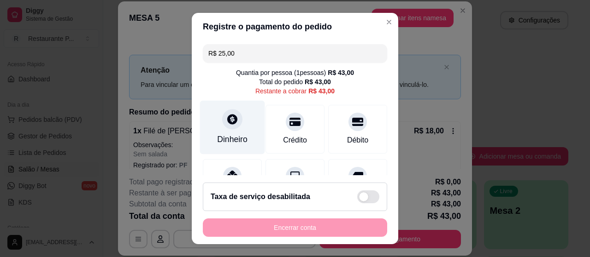
click at [210, 131] on div "Dinheiro" at bounding box center [232, 128] width 65 height 54
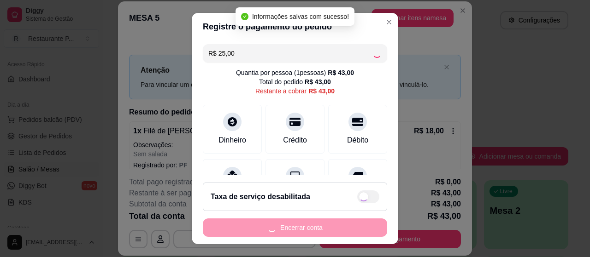
type input "R$ 18,00"
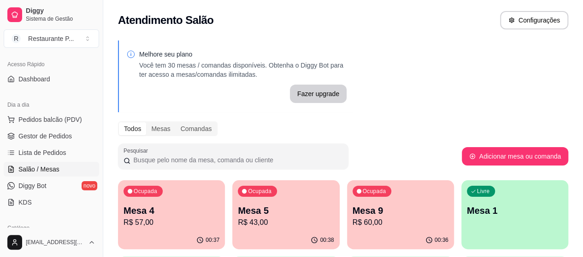
click at [352, 222] on p "R$ 60,00" at bounding box center [400, 222] width 96 height 11
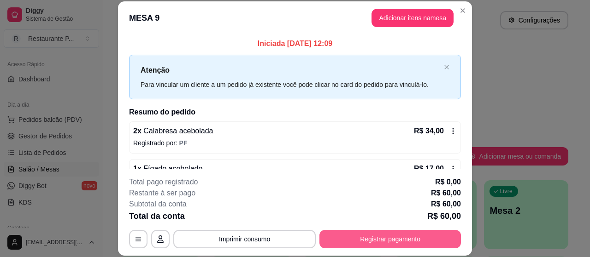
click at [361, 235] on button "Registrar pagamento" at bounding box center [389, 239] width 141 height 18
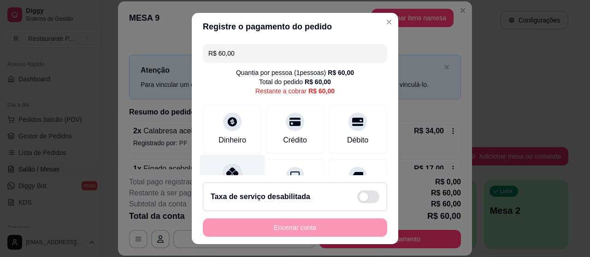
click at [226, 170] on icon at bounding box center [232, 174] width 12 height 12
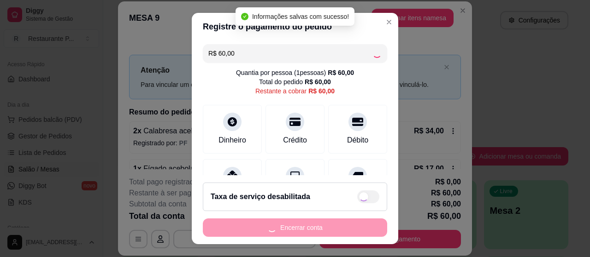
type input "R$ 0,00"
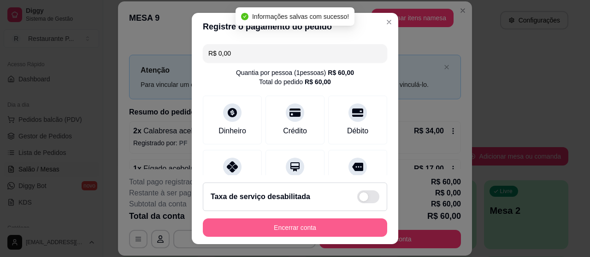
click at [301, 222] on button "Encerrar conta" at bounding box center [295, 228] width 184 height 18
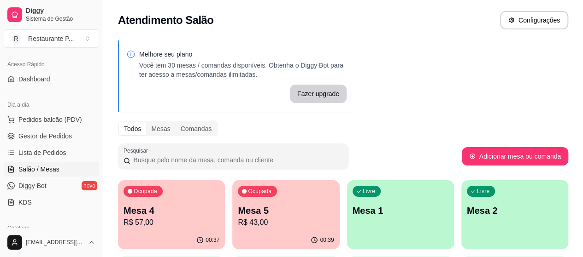
click at [246, 223] on p "R$ 43,00" at bounding box center [286, 222] width 96 height 11
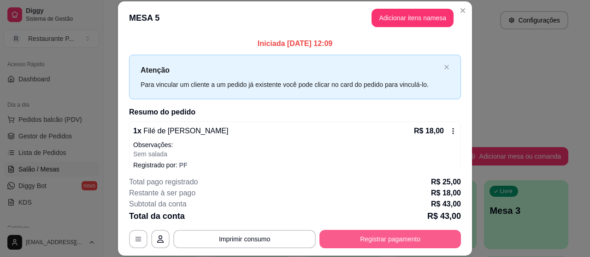
click at [374, 242] on button "Registrar pagamento" at bounding box center [389, 239] width 141 height 18
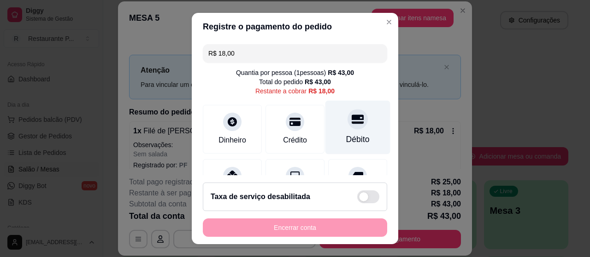
click at [328, 131] on div "Débito" at bounding box center [357, 128] width 65 height 54
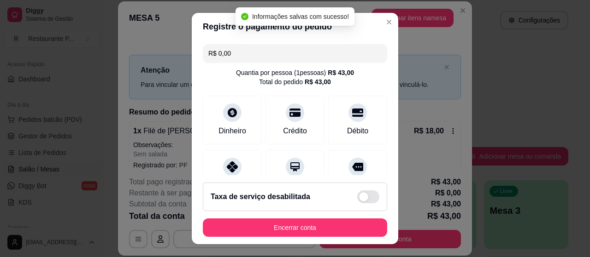
type input "R$ 0,00"
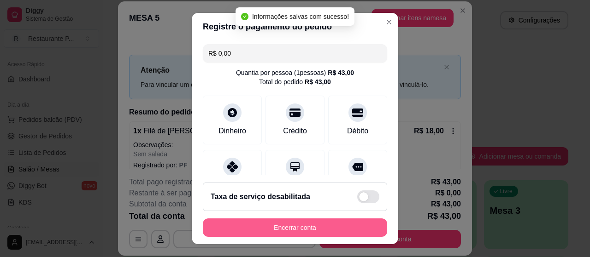
click at [298, 227] on button "Encerrar conta" at bounding box center [295, 228] width 184 height 18
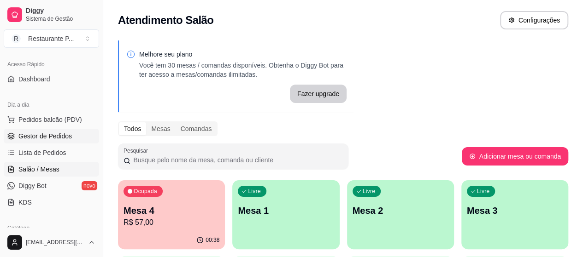
click at [53, 132] on span "Gestor de Pedidos" at bounding box center [44, 136] width 53 height 9
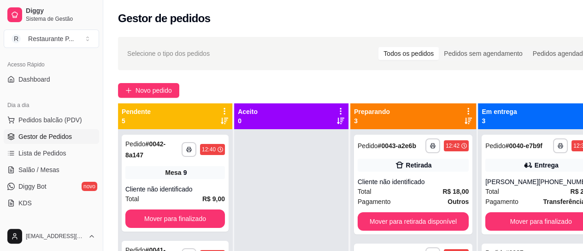
click at [153, 83] on button "Novo pedido" at bounding box center [148, 90] width 61 height 15
click at [156, 92] on div "Item avulso Refeição Calabresa - Calabresa acebolada R$ 17,00 0 Toscana - Tosca…" at bounding box center [193, 157] width 370 height 174
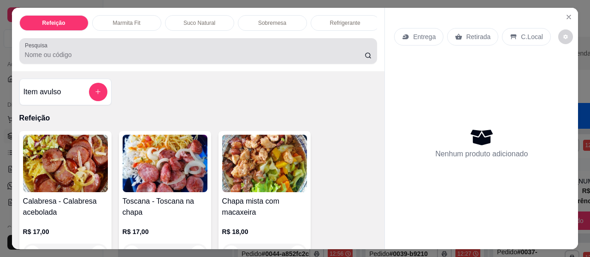
click at [77, 53] on div at bounding box center [198, 51] width 347 height 18
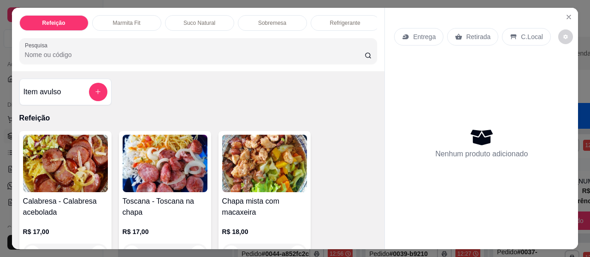
click at [188, 15] on div "Suco Natural" at bounding box center [199, 23] width 69 height 16
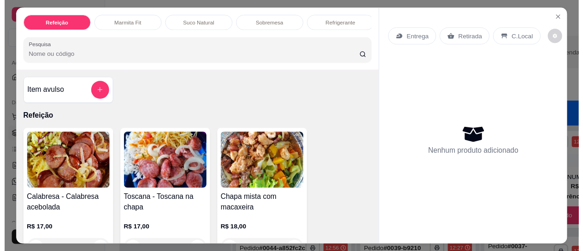
scroll to position [25, 0]
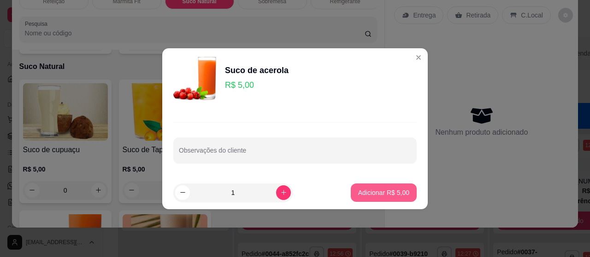
click at [369, 193] on p "Adicionar R$ 5,00" at bounding box center [383, 192] width 51 height 9
type input "1"
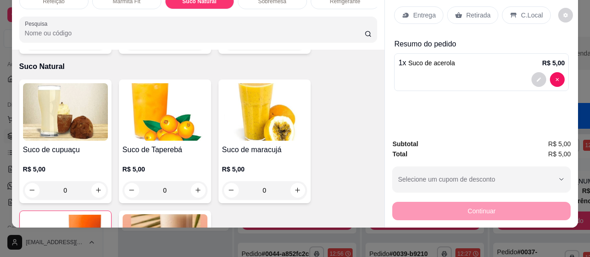
click at [481, 11] on p "Retirada" at bounding box center [478, 15] width 24 height 9
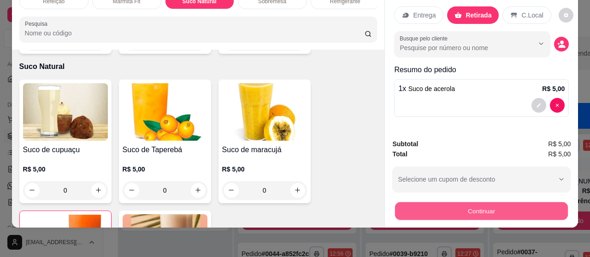
click at [489, 207] on button "Continuar" at bounding box center [481, 212] width 173 height 18
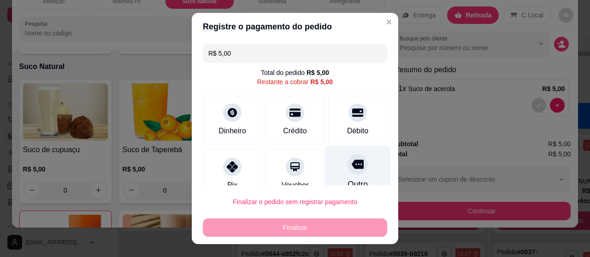
drag, startPoint x: 351, startPoint y: 172, endPoint x: 351, endPoint y: 180, distance: 7.8
click at [351, 173] on div "Outro" at bounding box center [357, 173] width 65 height 54
type input "R$ 0,00"
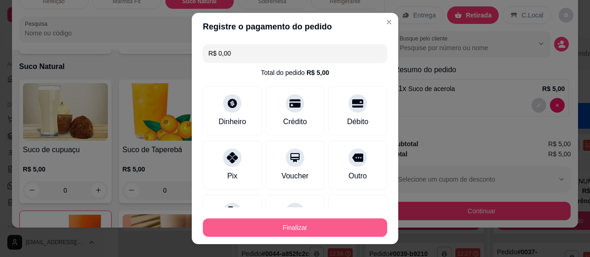
click at [329, 220] on button "Finalizar" at bounding box center [295, 228] width 184 height 18
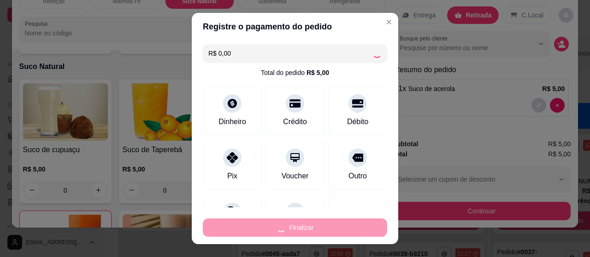
type input "0"
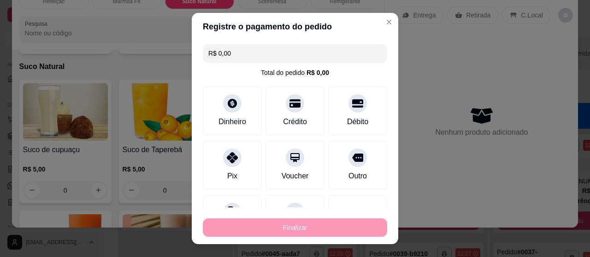
type input "-R$ 5,00"
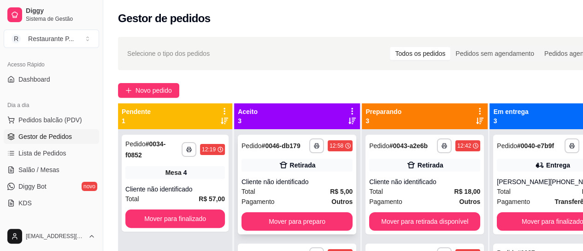
click at [290, 185] on div "Cliente não identificado" at bounding box center [296, 181] width 111 height 9
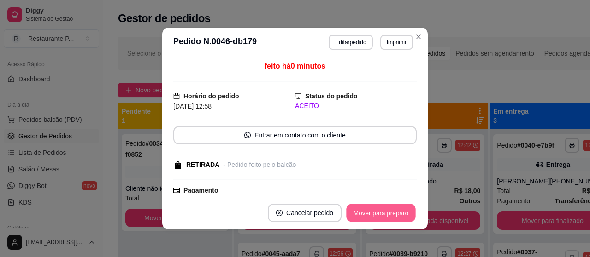
click at [351, 210] on button "Mover para preparo" at bounding box center [380, 214] width 69 height 18
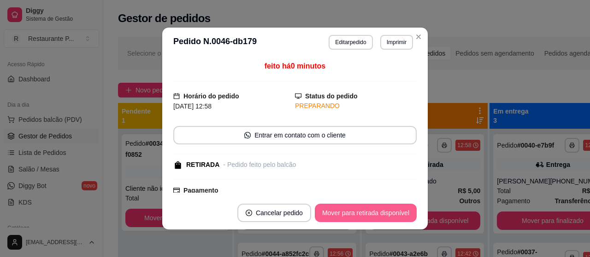
click at [351, 210] on button "Mover para retirada disponível" at bounding box center [366, 213] width 102 height 18
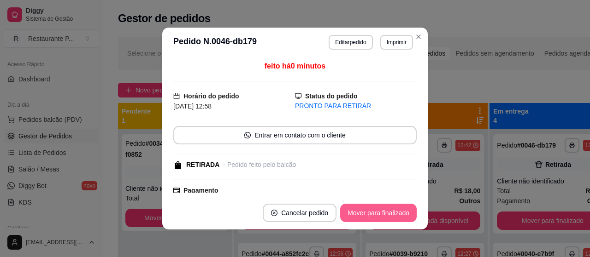
click at [351, 210] on button "Mover para finalizado" at bounding box center [378, 213] width 76 height 18
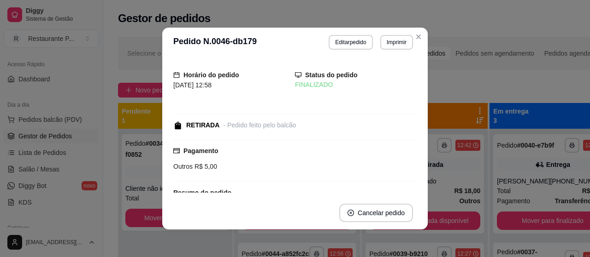
click at [423, 31] on header "**********" at bounding box center [294, 42] width 265 height 29
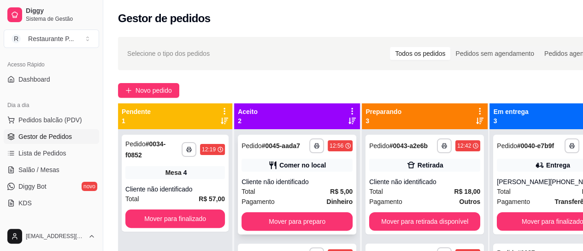
click at [281, 196] on div "Total R$ 5,00" at bounding box center [296, 191] width 111 height 10
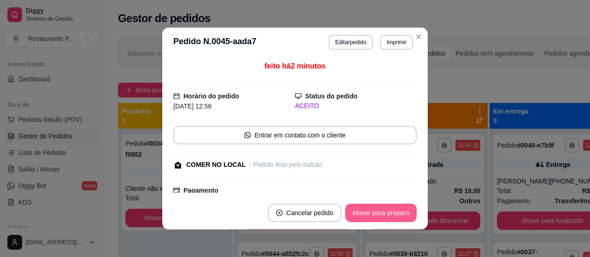
click at [365, 214] on button "Mover para preparo" at bounding box center [380, 213] width 71 height 18
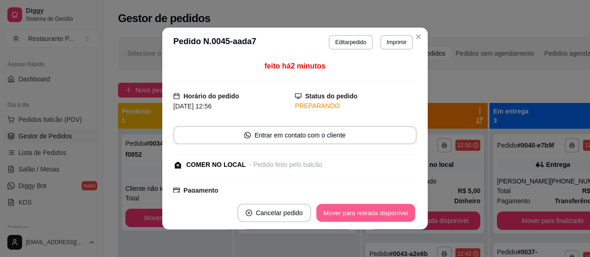
click at [365, 214] on button "Mover para retirada disponível" at bounding box center [365, 214] width 99 height 18
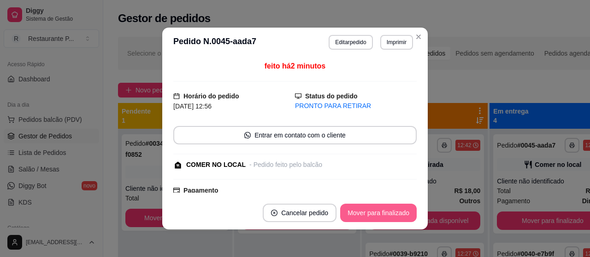
click at [365, 214] on button "Mover para finalizado" at bounding box center [378, 213] width 76 height 18
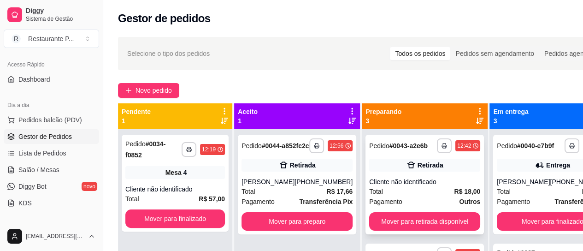
click at [413, 186] on div "Cliente não identificado" at bounding box center [424, 181] width 111 height 9
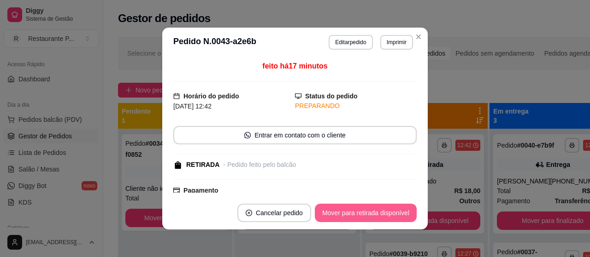
click at [399, 213] on button "Mover para retirada disponível" at bounding box center [366, 213] width 102 height 18
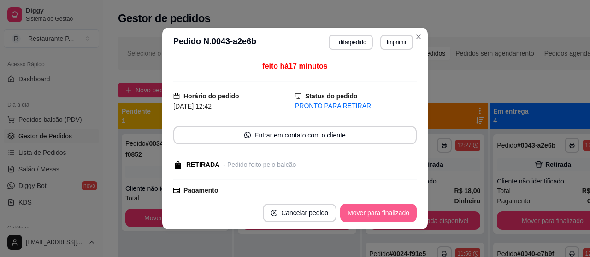
click at [399, 213] on button "Mover para finalizado" at bounding box center [378, 213] width 76 height 18
click at [399, 213] on div "Mover para finalizado" at bounding box center [378, 213] width 76 height 18
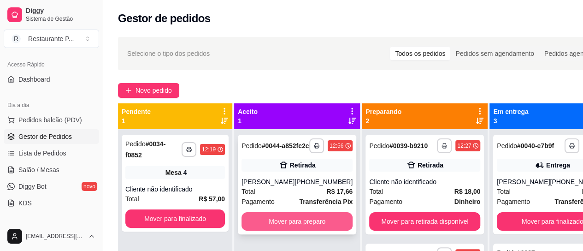
click at [310, 230] on button "Mover para preparo" at bounding box center [296, 221] width 111 height 18
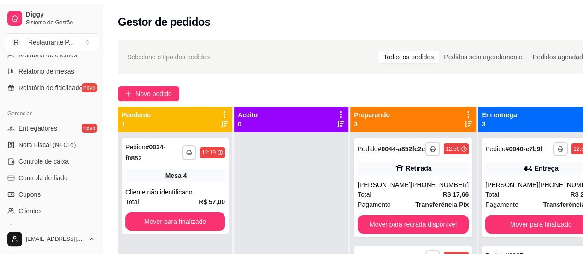
scroll to position [342, 0]
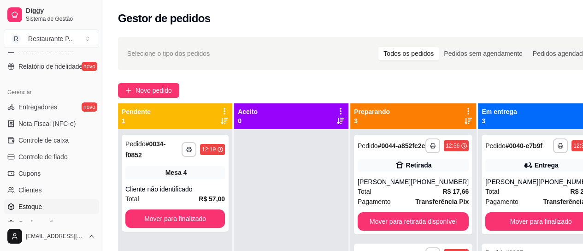
click at [48, 209] on link "Estoque" at bounding box center [51, 206] width 95 height 15
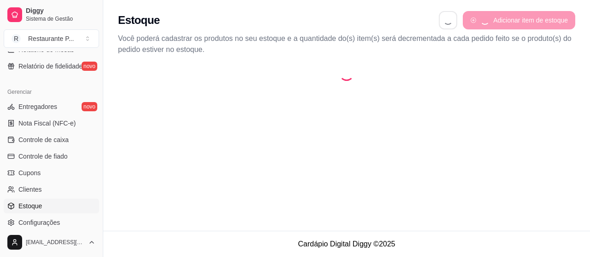
select select "QUANTITY_ORDER"
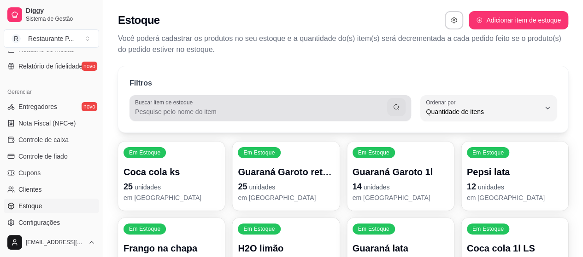
scroll to position [9, 0]
click at [183, 101] on label "Buscar item de estoque" at bounding box center [165, 103] width 61 height 8
click at [183, 107] on input "Buscar item de estoque" at bounding box center [261, 111] width 252 height 9
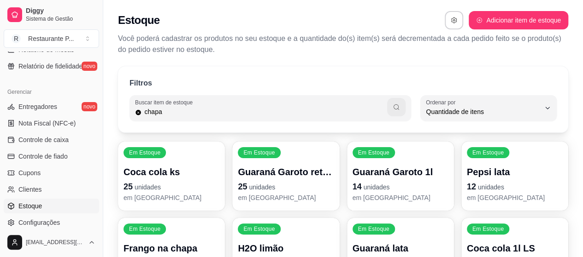
type input "chapa"
click at [392, 107] on button "button" at bounding box center [396, 107] width 18 height 18
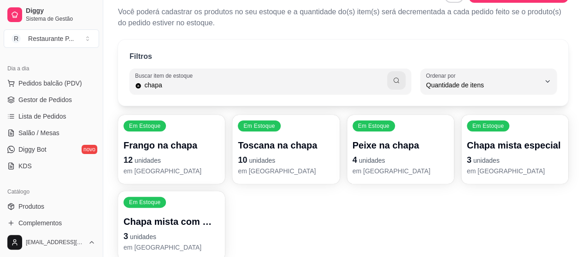
scroll to position [86, 0]
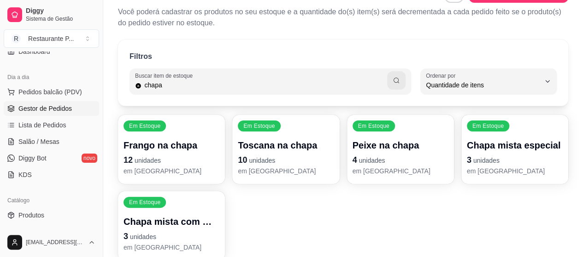
click at [26, 108] on span "Gestor de Pedidos" at bounding box center [44, 108] width 53 height 9
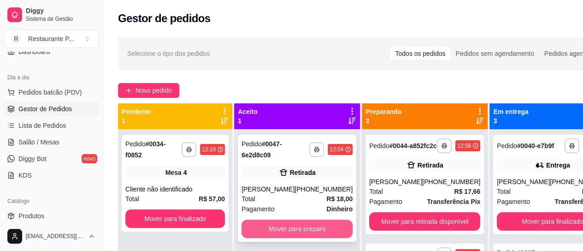
click at [268, 234] on button "Mover para preparo" at bounding box center [296, 228] width 111 height 18
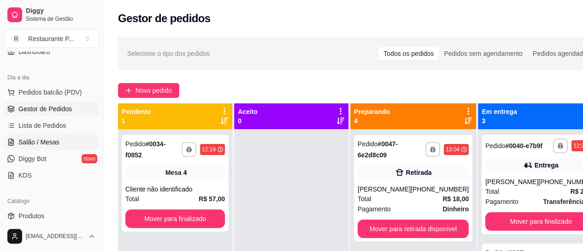
click at [46, 138] on span "Salão / Mesas" at bounding box center [38, 141] width 41 height 9
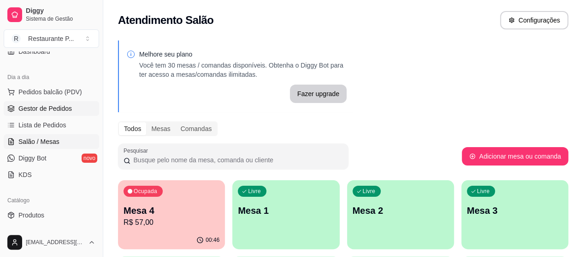
click at [37, 106] on span "Gestor de Pedidos" at bounding box center [44, 108] width 53 height 9
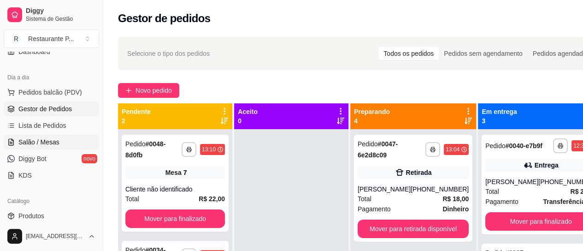
click at [35, 141] on span "Salão / Mesas" at bounding box center [38, 141] width 41 height 9
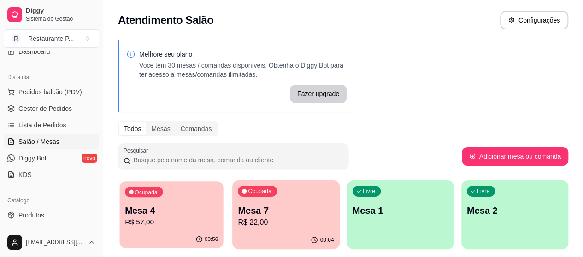
click at [164, 207] on p "Mesa 4" at bounding box center [171, 211] width 93 height 12
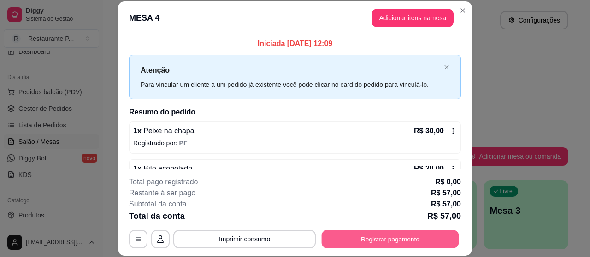
click at [353, 236] on button "Registrar pagamento" at bounding box center [390, 240] width 137 height 18
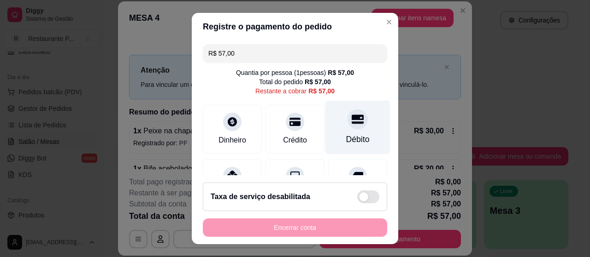
click at [337, 132] on div "Débito" at bounding box center [357, 128] width 65 height 54
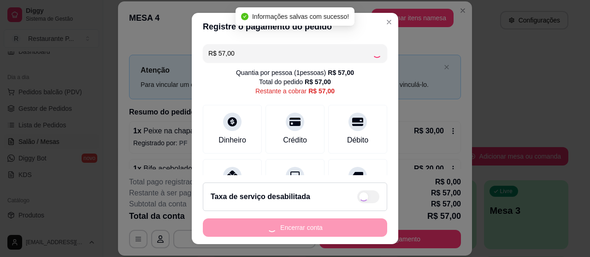
type input "R$ 0,00"
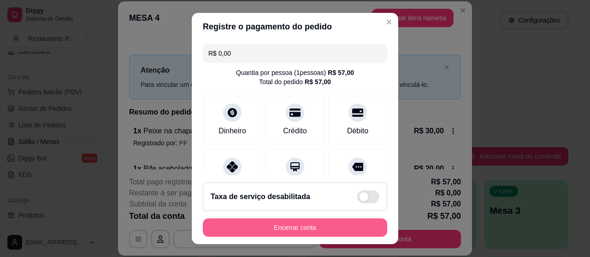
click at [281, 225] on button "Encerrar conta" at bounding box center [295, 228] width 184 height 18
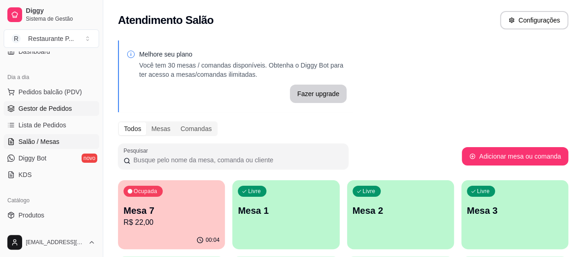
click at [53, 103] on link "Gestor de Pedidos" at bounding box center [51, 108] width 95 height 15
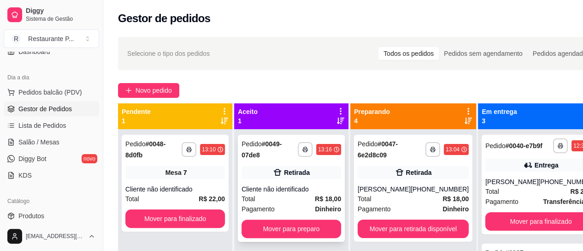
click at [280, 200] on div "Total R$ 18,00" at bounding box center [290, 198] width 99 height 10
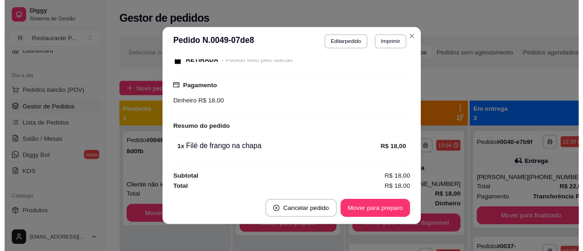
scroll to position [104, 0]
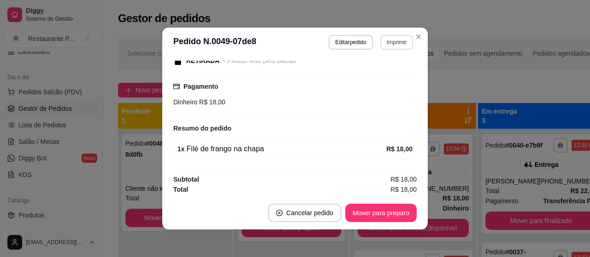
click at [400, 36] on button "Imprimir" at bounding box center [396, 42] width 33 height 15
click at [373, 76] on button "Impressora" at bounding box center [376, 75] width 67 height 15
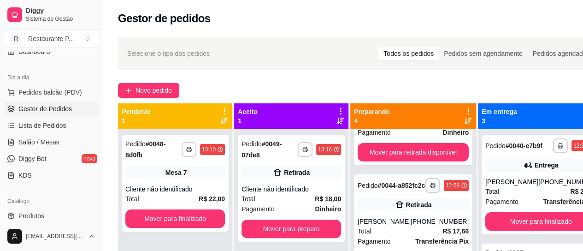
scroll to position [90, 0]
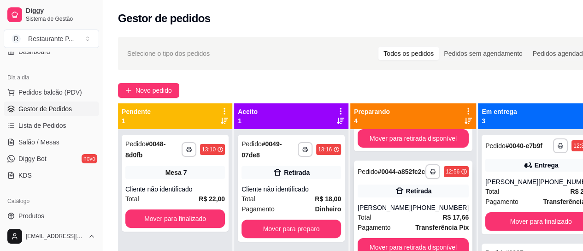
click at [422, 212] on div "[PHONE_NUMBER]" at bounding box center [439, 207] width 58 height 9
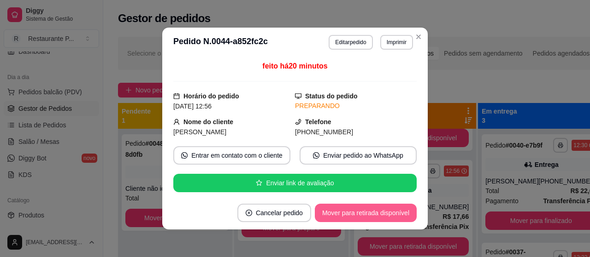
click at [366, 213] on button "Mover para retirada disponível" at bounding box center [366, 213] width 102 height 18
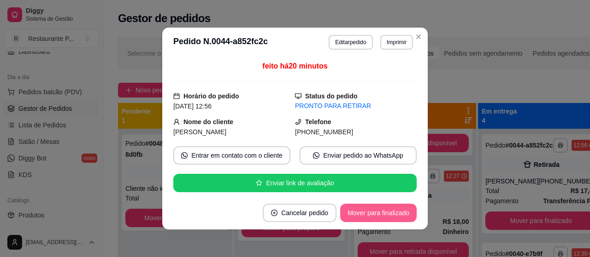
click at [361, 209] on button "Mover para finalizado" at bounding box center [378, 213] width 76 height 18
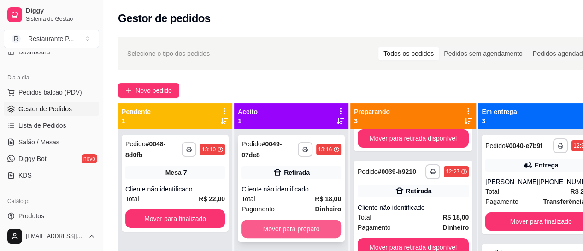
click at [306, 224] on button "Mover para preparo" at bounding box center [290, 228] width 99 height 18
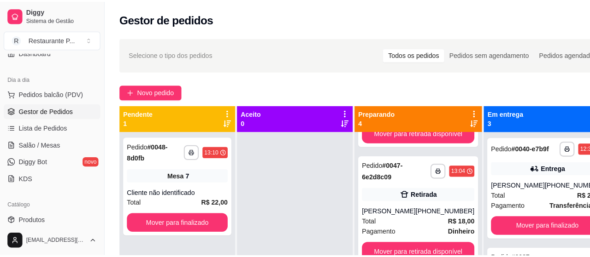
scroll to position [206, 0]
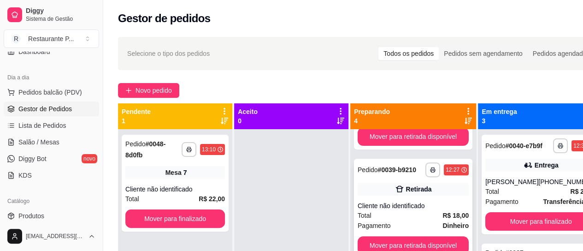
click at [388, 210] on div "Cliente não identificado" at bounding box center [412, 205] width 111 height 9
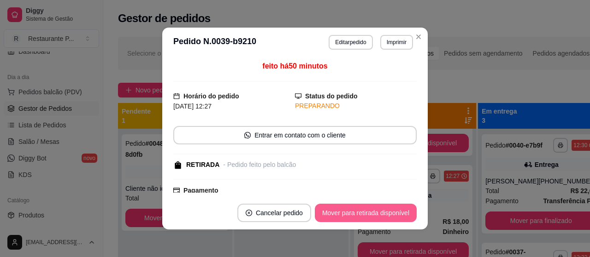
click at [352, 215] on button "Mover para retirada disponível" at bounding box center [366, 213] width 102 height 18
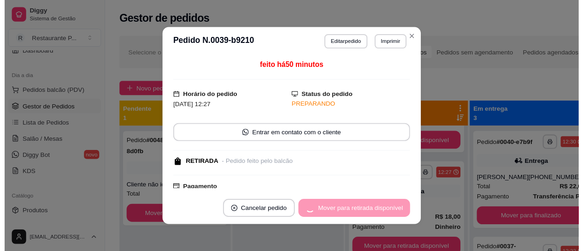
scroll to position [92, 0]
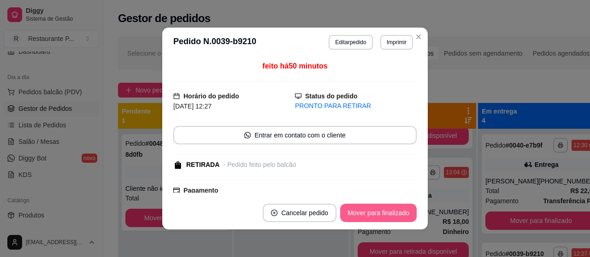
click at [352, 215] on button "Mover para finalizado" at bounding box center [378, 213] width 76 height 18
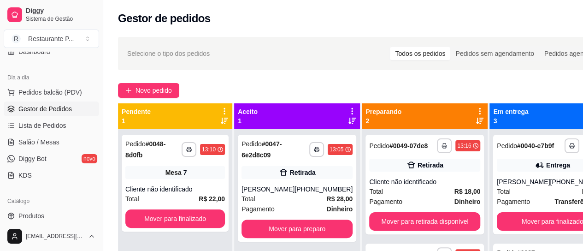
scroll to position [0, 0]
click at [314, 201] on div "Total R$ 28,00" at bounding box center [296, 198] width 111 height 10
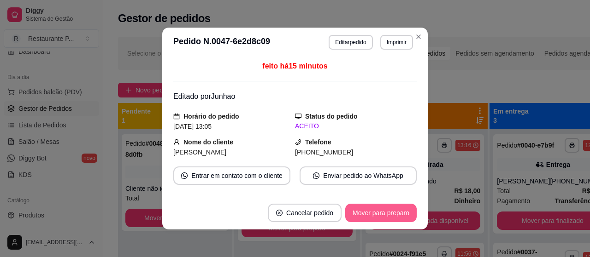
click at [380, 210] on button "Mover para preparo" at bounding box center [380, 213] width 71 height 18
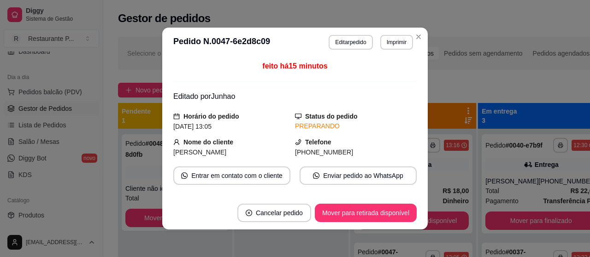
click at [351, 35] on header "**********" at bounding box center [294, 42] width 265 height 29
click at [349, 40] on button "Editar pedido" at bounding box center [350, 42] width 44 height 15
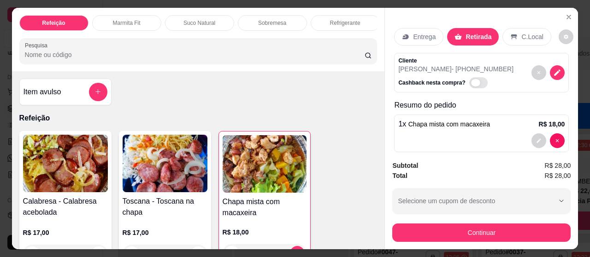
click at [469, 77] on span "Automatic updates" at bounding box center [478, 82] width 18 height 11
click at [468, 84] on input "Automatic updates" at bounding box center [471, 87] width 6 height 6
checkbox input "true"
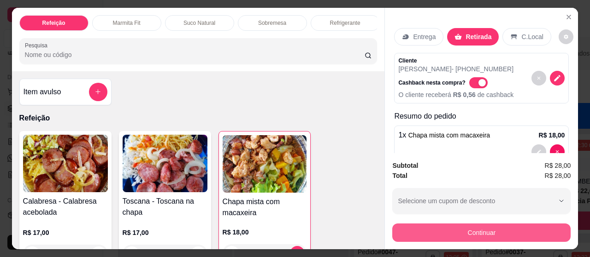
click at [490, 231] on button "Continuar" at bounding box center [481, 233] width 178 height 18
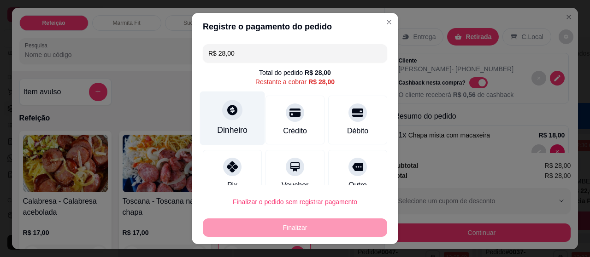
click at [208, 106] on div "Dinheiro" at bounding box center [232, 119] width 65 height 54
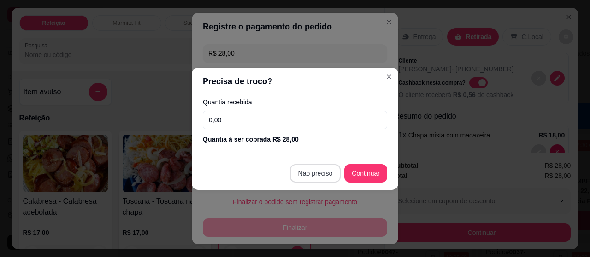
type input "R$ 0,00"
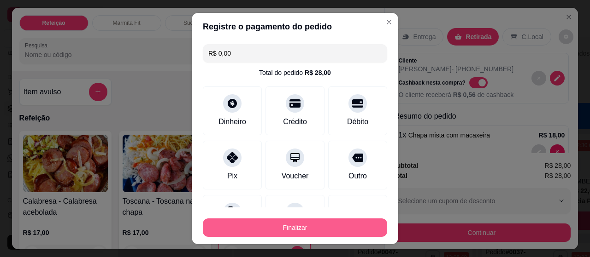
click at [345, 222] on button "Finalizar" at bounding box center [295, 228] width 184 height 18
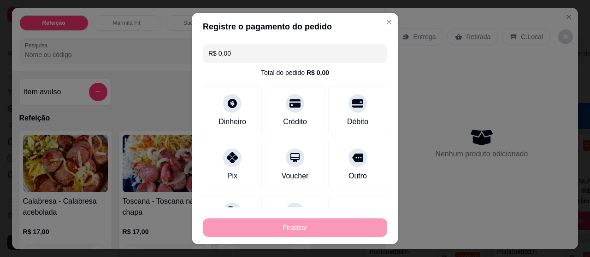
type input "0"
type input "-R$ 28,00"
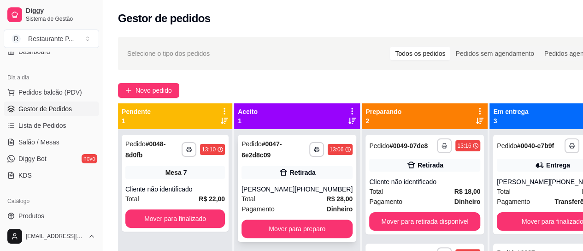
click at [281, 189] on div "[PERSON_NAME]" at bounding box center [267, 188] width 53 height 9
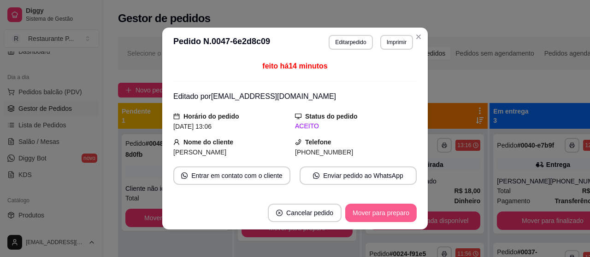
click at [370, 212] on button "Mover para preparo" at bounding box center [380, 213] width 71 height 18
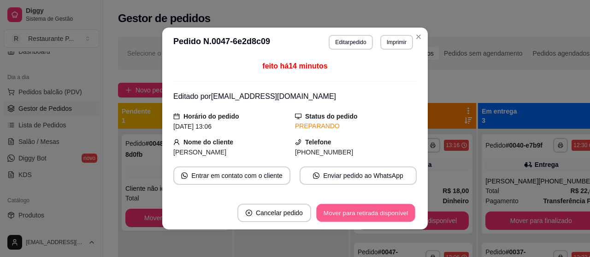
click at [378, 213] on button "Mover para retirada disponível" at bounding box center [365, 214] width 99 height 18
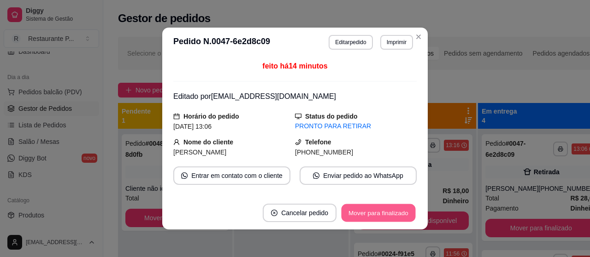
click at [375, 210] on button "Mover para finalizado" at bounding box center [378, 214] width 74 height 18
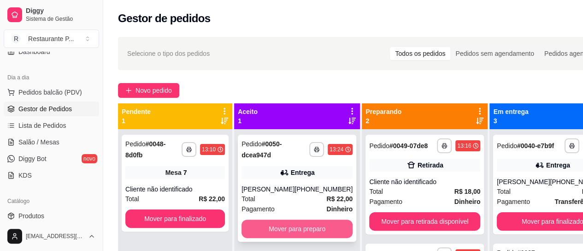
click at [295, 228] on button "Mover para preparo" at bounding box center [296, 228] width 111 height 18
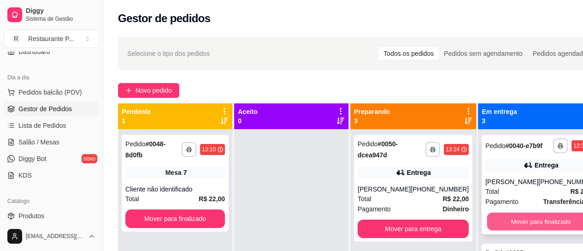
click at [535, 230] on button "Mover para finalizado" at bounding box center [541, 221] width 108 height 18
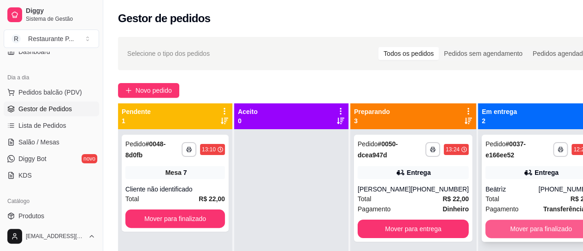
click at [543, 226] on button "Mover para finalizado" at bounding box center [540, 228] width 111 height 18
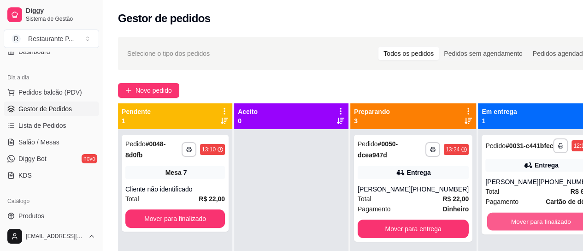
click at [543, 226] on button "Mover para finalizado" at bounding box center [541, 221] width 108 height 18
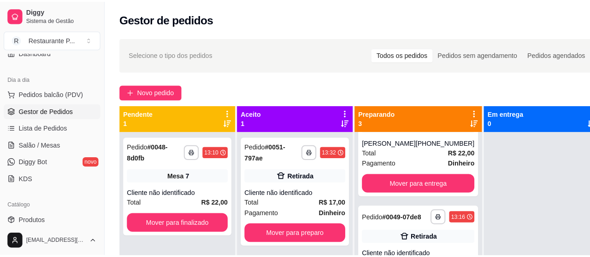
scroll to position [80, 0]
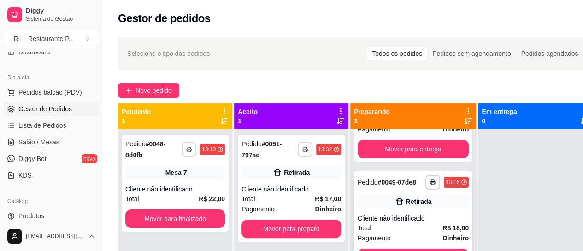
click at [413, 206] on div "Retirada" at bounding box center [419, 201] width 26 height 9
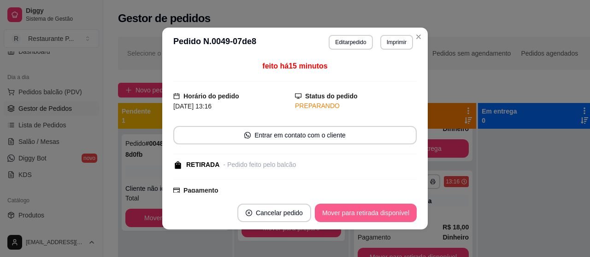
click at [374, 210] on button "Mover para retirada disponível" at bounding box center [366, 213] width 102 height 18
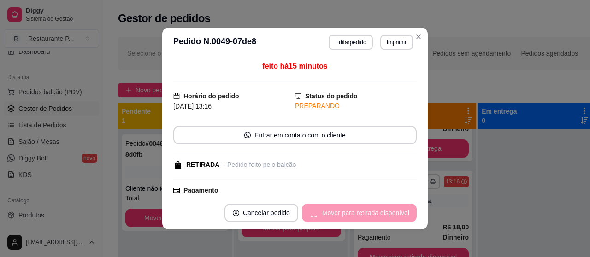
scroll to position [0, 0]
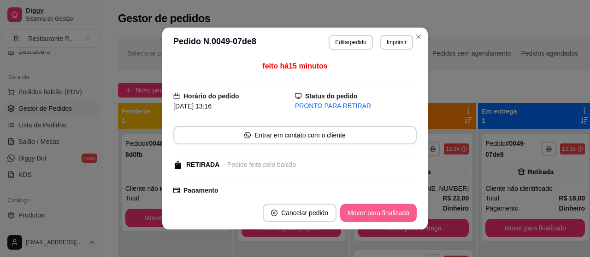
click at [374, 210] on button "Mover para finalizado" at bounding box center [378, 213] width 76 height 18
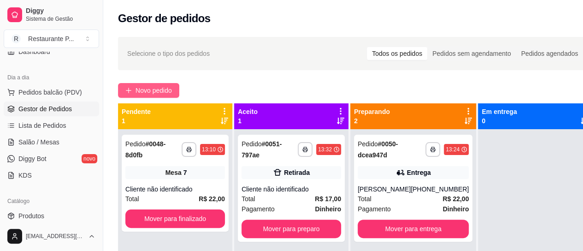
click at [151, 84] on button "Novo pedido" at bounding box center [148, 90] width 61 height 15
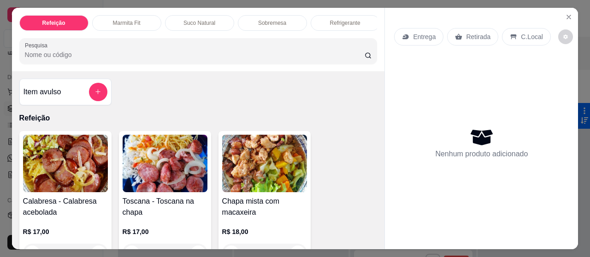
click at [204, 19] on p "Suco Natural" at bounding box center [199, 22] width 32 height 7
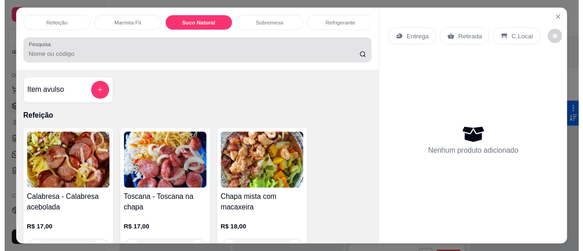
scroll to position [25, 0]
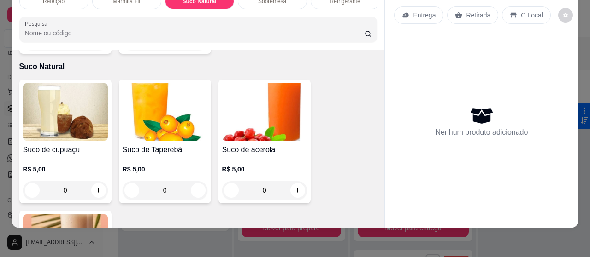
click at [192, 145] on h4 "Suco de Taperebá" at bounding box center [165, 150] width 85 height 11
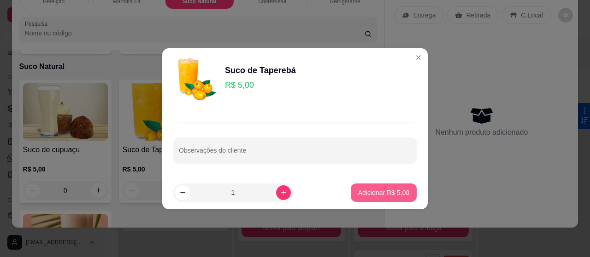
click at [369, 194] on p "Adicionar R$ 5,00" at bounding box center [383, 192] width 51 height 9
type input "1"
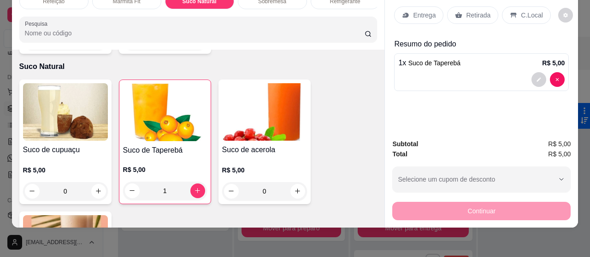
click at [467, 13] on div "Retirada" at bounding box center [472, 15] width 51 height 18
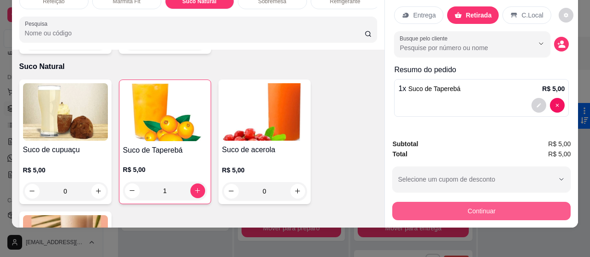
click at [489, 204] on button "Continuar" at bounding box center [481, 211] width 178 height 18
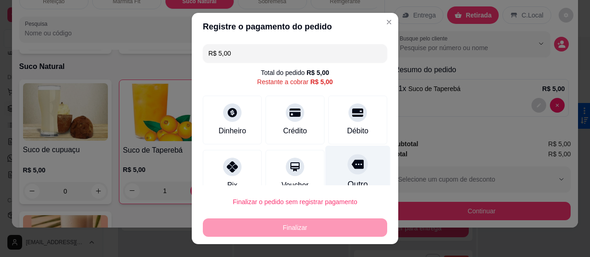
click at [351, 163] on icon at bounding box center [357, 164] width 12 height 9
type input "R$ 0,00"
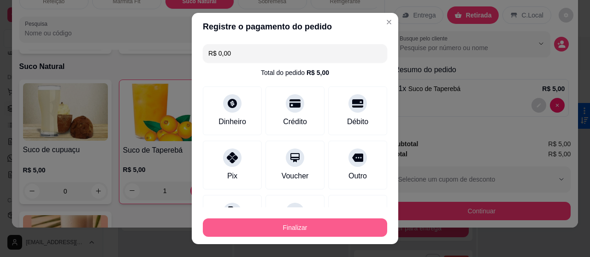
click at [308, 224] on button "Finalizar" at bounding box center [295, 228] width 184 height 18
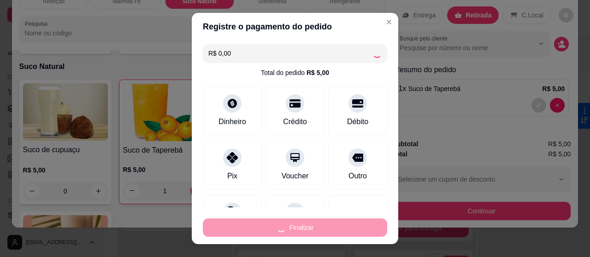
type input "0"
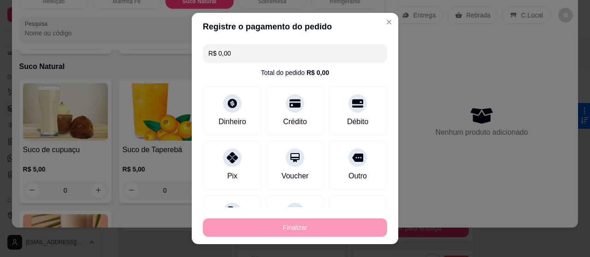
type input "-R$ 5,00"
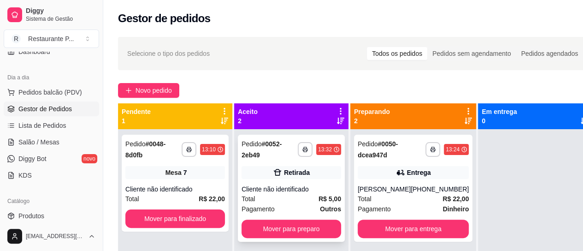
click at [302, 183] on div "**********" at bounding box center [291, 187] width 107 height 107
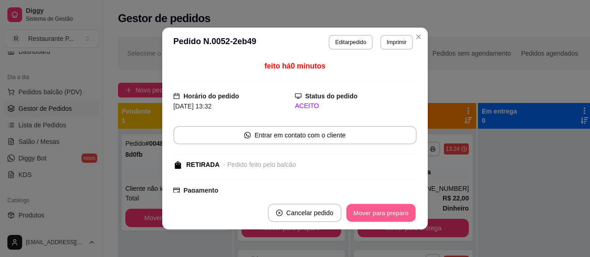
click at [386, 211] on button "Mover para preparo" at bounding box center [380, 214] width 69 height 18
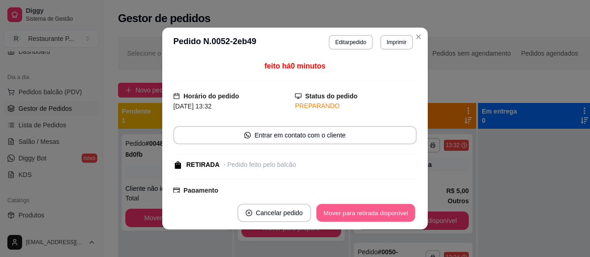
click at [388, 211] on button "Mover para retirada disponível" at bounding box center [365, 214] width 99 height 18
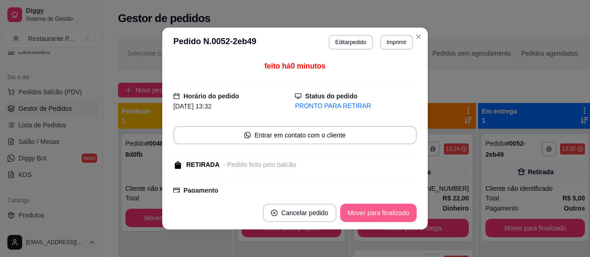
click at [388, 211] on button "Mover para finalizado" at bounding box center [378, 213] width 76 height 18
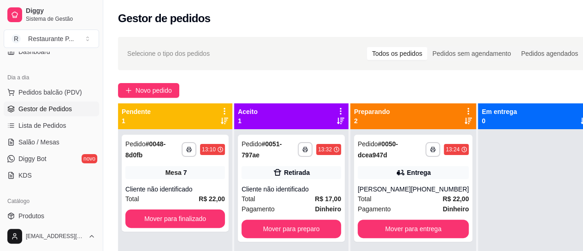
click at [53, 106] on span "Gestor de Pedidos" at bounding box center [44, 108] width 53 height 9
click at [286, 223] on button "Mover para preparo" at bounding box center [290, 228] width 99 height 18
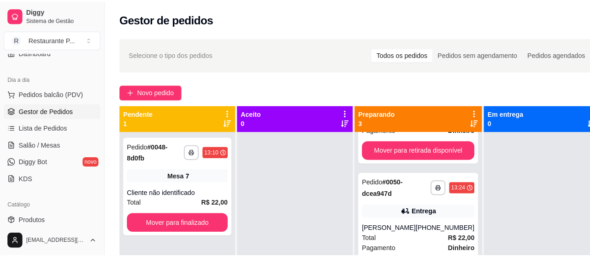
scroll to position [85, 0]
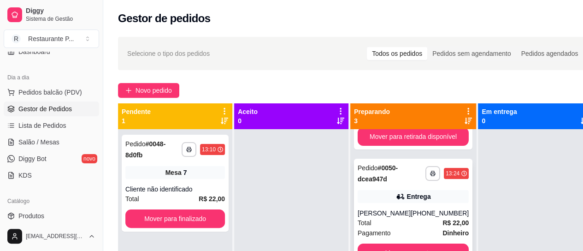
click at [422, 242] on div "**********" at bounding box center [413, 211] width 118 height 107
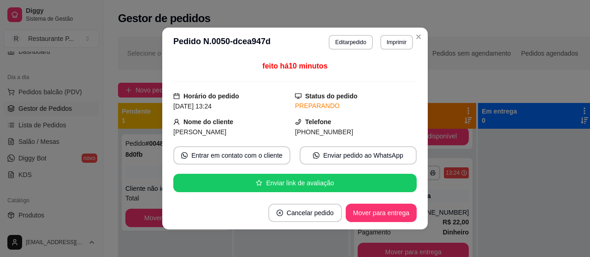
click at [357, 198] on footer "Cancelar pedido Mover para entrega" at bounding box center [294, 213] width 265 height 33
click at [354, 213] on button "Mover para entrega" at bounding box center [380, 213] width 71 height 18
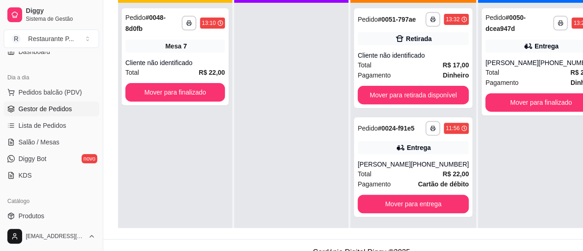
scroll to position [135, 0]
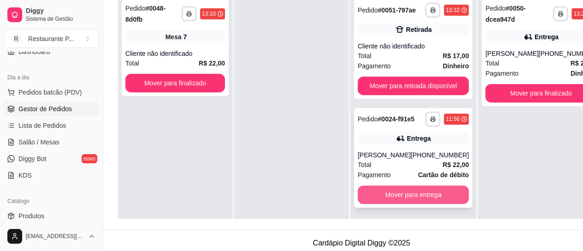
click at [429, 199] on button "Mover para entrega" at bounding box center [412, 194] width 111 height 18
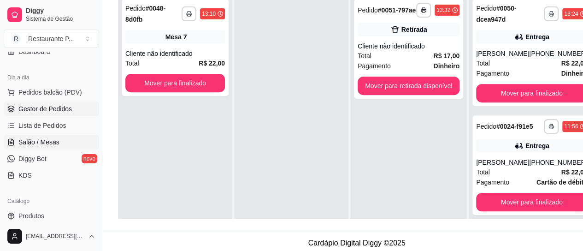
click at [59, 140] on link "Salão / Mesas" at bounding box center [51, 141] width 95 height 15
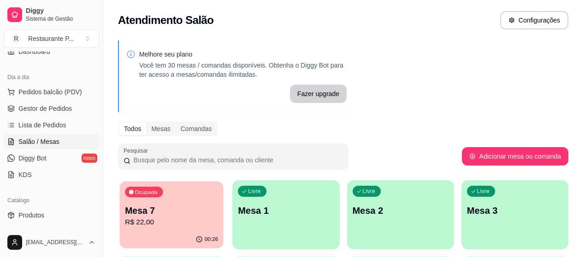
click at [149, 202] on div "Ocupada Mesa 7 R$ 22,00" at bounding box center [171, 206] width 104 height 50
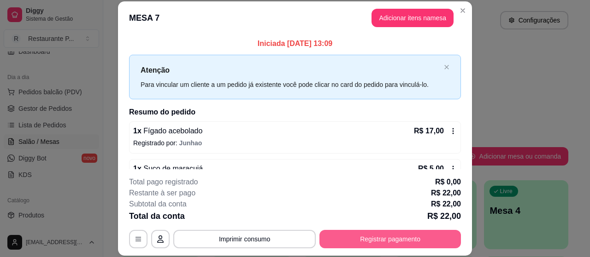
click at [360, 237] on button "Registrar pagamento" at bounding box center [389, 239] width 141 height 18
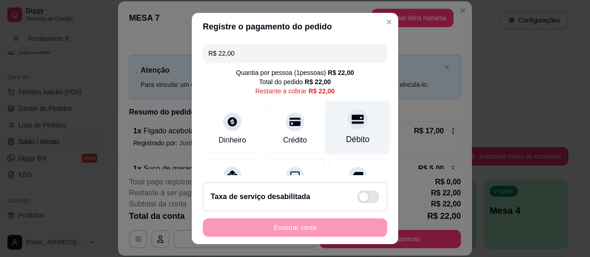
click at [347, 128] on div at bounding box center [357, 119] width 20 height 20
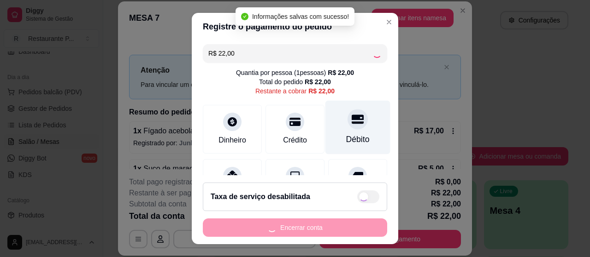
type input "R$ 0,00"
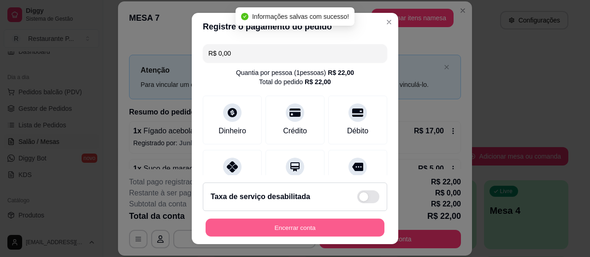
click at [296, 227] on button "Encerrar conta" at bounding box center [294, 228] width 179 height 18
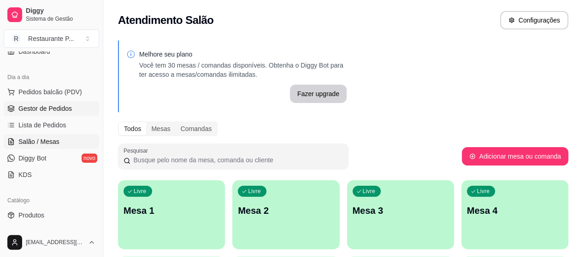
click at [38, 104] on span "Gestor de Pedidos" at bounding box center [44, 108] width 53 height 9
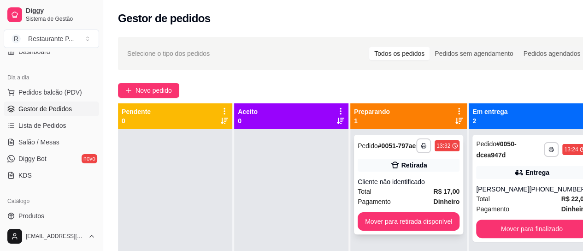
click at [393, 183] on div "Cliente não identificado" at bounding box center [408, 181] width 102 height 9
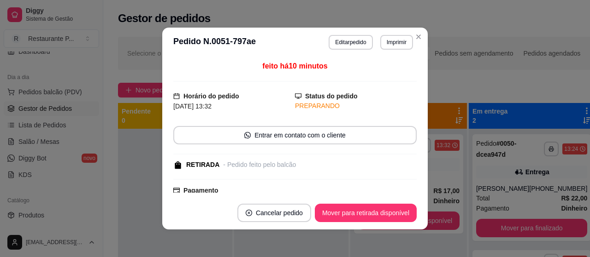
click at [348, 207] on button "Mover para retirada disponível" at bounding box center [366, 213] width 102 height 18
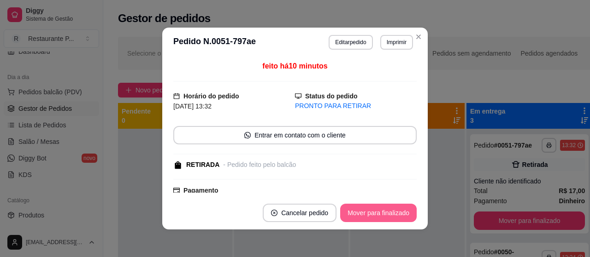
click at [348, 207] on button "Mover para finalizado" at bounding box center [378, 213] width 76 height 18
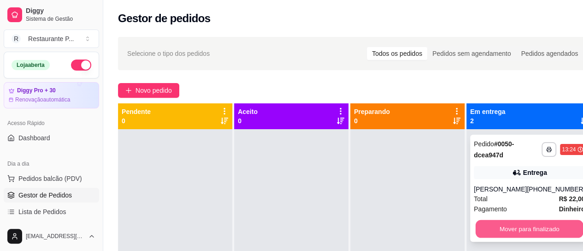
click at [527, 228] on button "Mover para finalizado" at bounding box center [529, 229] width 108 height 18
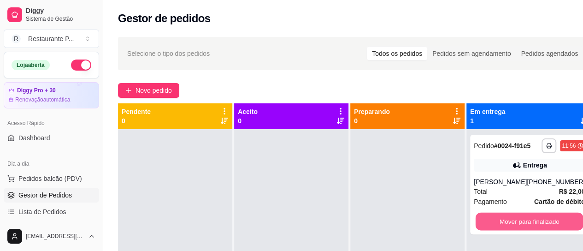
click at [527, 228] on button "Mover para finalizado" at bounding box center [529, 221] width 108 height 18
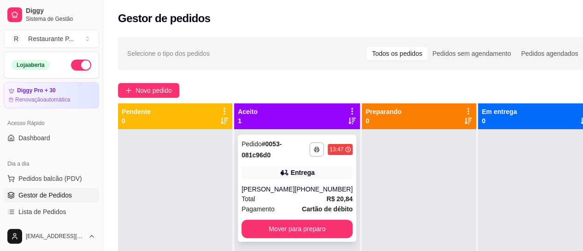
click at [278, 189] on div "[PERSON_NAME]" at bounding box center [267, 188] width 53 height 9
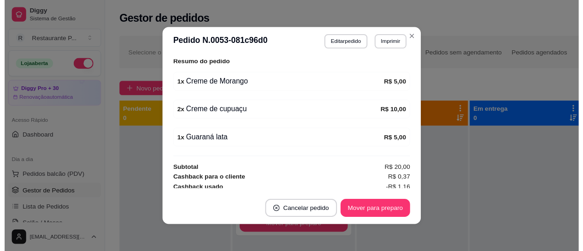
scroll to position [221, 0]
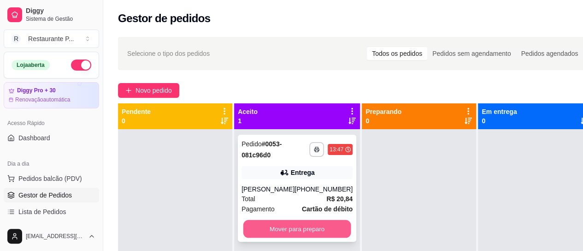
click at [311, 238] on button "Mover para preparo" at bounding box center [297, 229] width 108 height 18
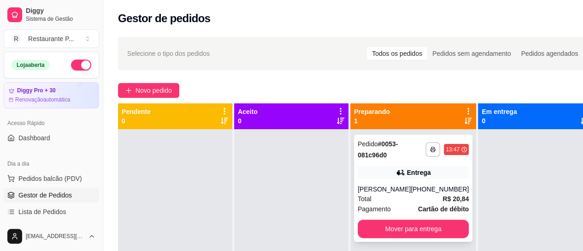
click at [406, 193] on div "[PERSON_NAME]" at bounding box center [383, 188] width 53 height 9
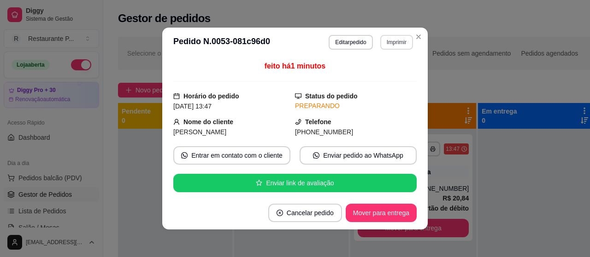
click at [387, 43] on button "Imprimir" at bounding box center [396, 42] width 33 height 15
click at [381, 69] on button "Impressora" at bounding box center [376, 75] width 67 height 15
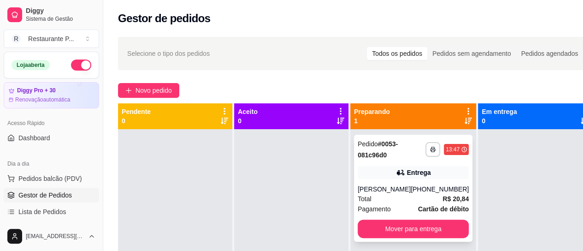
click at [398, 185] on div "[PERSON_NAME]" at bounding box center [383, 188] width 53 height 9
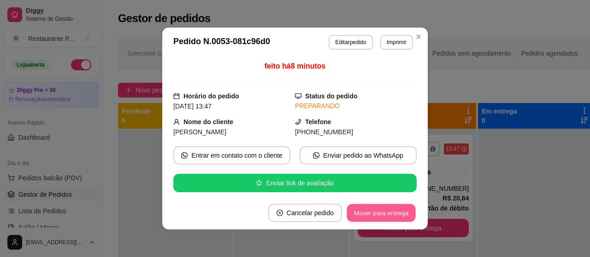
click at [372, 220] on button "Mover para entrega" at bounding box center [380, 214] width 69 height 18
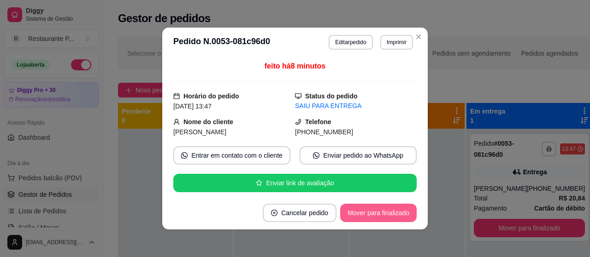
click at [369, 214] on button "Mover para finalizado" at bounding box center [378, 213] width 76 height 18
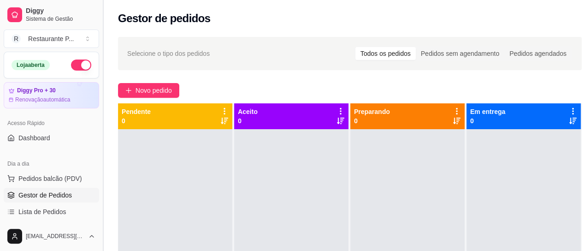
click at [100, 84] on button "Toggle Sidebar" at bounding box center [102, 125] width 7 height 251
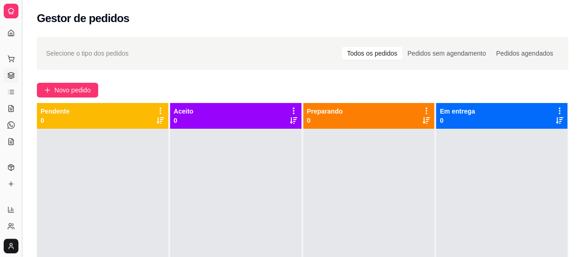
click at [21, 87] on button "Toggle Sidebar" at bounding box center [21, 128] width 7 height 257
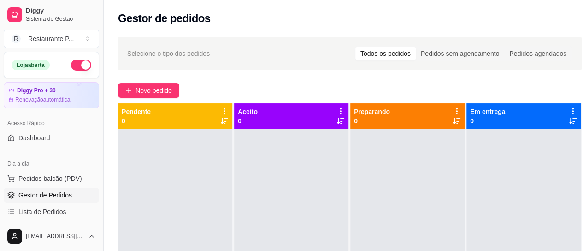
drag, startPoint x: 99, startPoint y: 84, endPoint x: 101, endPoint y: 92, distance: 8.0
click at [101, 92] on button "Toggle Sidebar" at bounding box center [102, 125] width 7 height 251
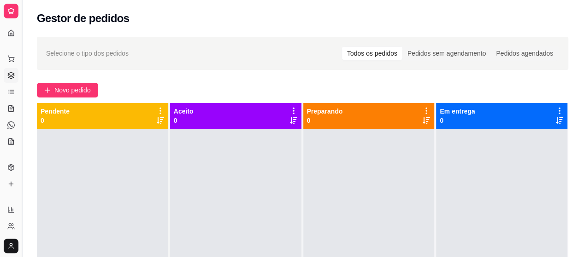
click at [22, 90] on button "Toggle Sidebar" at bounding box center [21, 128] width 7 height 257
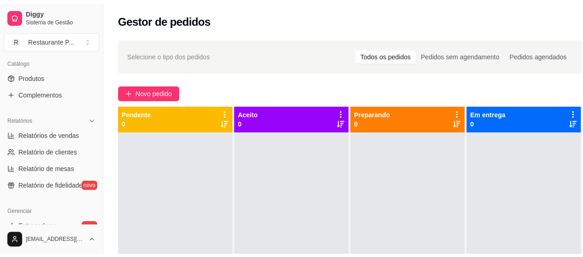
scroll to position [229, 0]
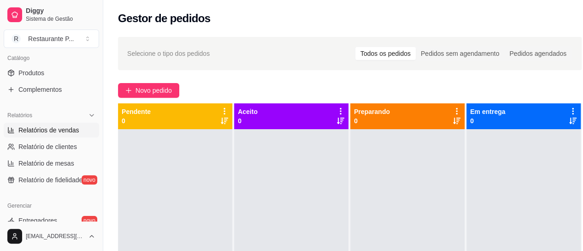
click at [33, 129] on span "Relatórios de vendas" at bounding box center [48, 129] width 61 height 9
select select "ALL"
select select "0"
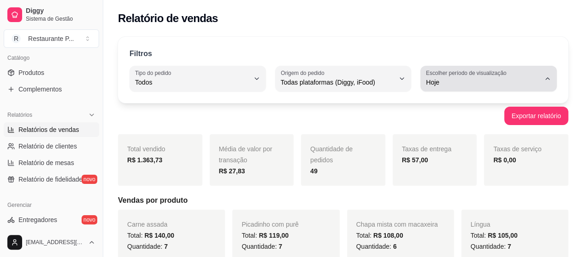
click at [555, 80] on button "Escolher período de visualização Hoje" at bounding box center [488, 79] width 136 height 26
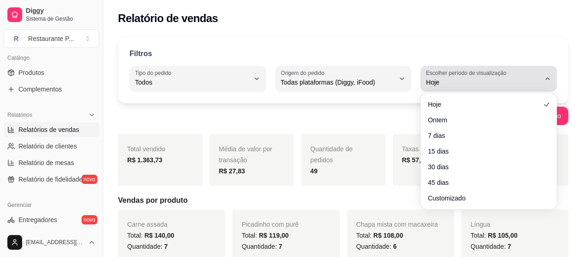
click at [553, 81] on button "Escolher período de visualização Hoje" at bounding box center [488, 79] width 136 height 26
click at [547, 77] on icon "button" at bounding box center [547, 78] width 7 height 7
click at [497, 83] on span "Hoje" at bounding box center [483, 82] width 114 height 9
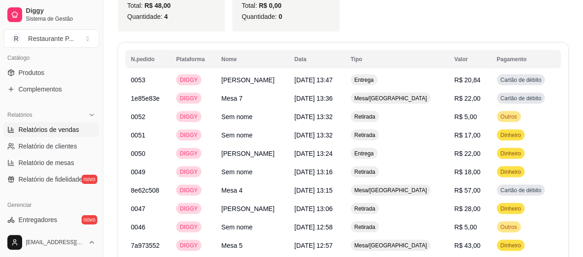
scroll to position [832, 0]
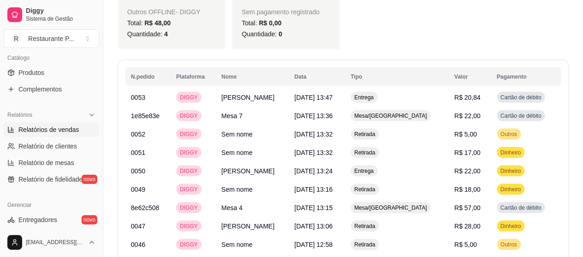
click at [542, 78] on th "Pagamento" at bounding box center [526, 76] width 70 height 18
click at [330, 73] on th "Data" at bounding box center [317, 76] width 56 height 18
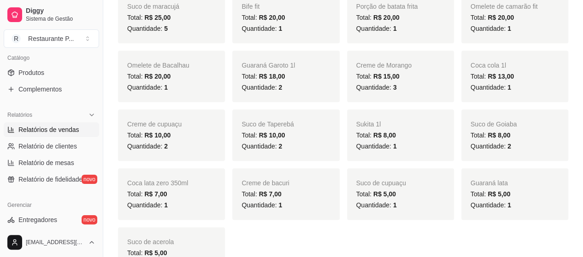
scroll to position [470, 0]
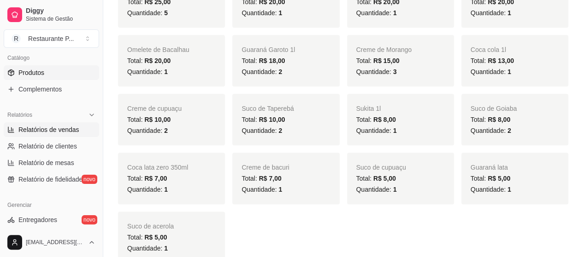
click at [44, 75] on link "Produtos" at bounding box center [51, 72] width 95 height 15
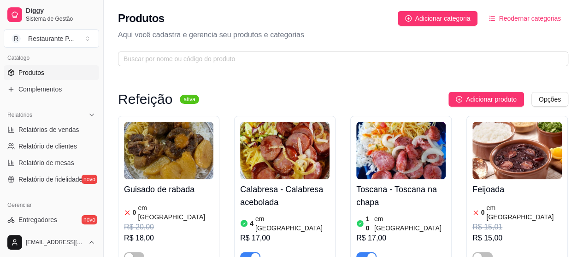
click at [100, 149] on button "Toggle Sidebar" at bounding box center [102, 128] width 7 height 257
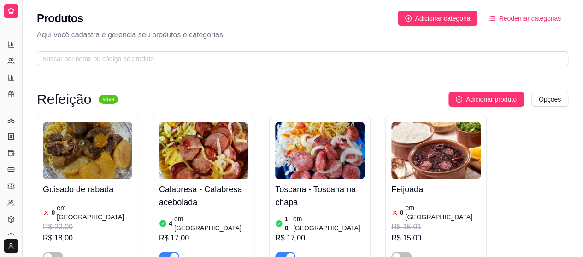
scroll to position [154, 0]
click at [18, 149] on button "Toggle Sidebar" at bounding box center [21, 128] width 7 height 257
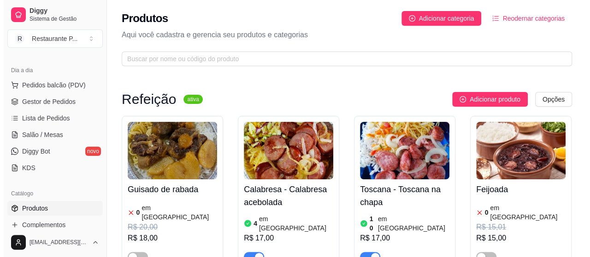
scroll to position [88, 0]
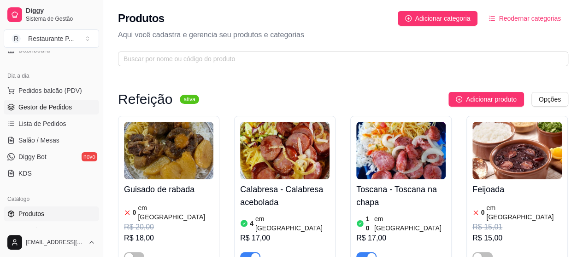
click at [53, 103] on span "Gestor de Pedidos" at bounding box center [44, 107] width 53 height 9
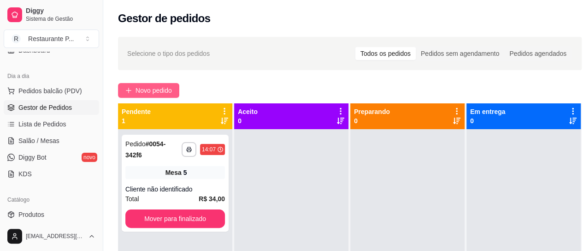
click at [165, 83] on button "Novo pedido" at bounding box center [148, 90] width 61 height 15
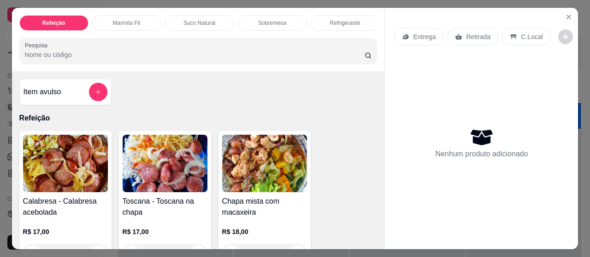
click at [210, 19] on p "Suco Natural" at bounding box center [199, 22] width 32 height 7
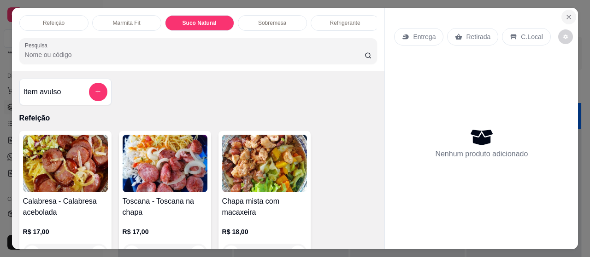
click at [569, 14] on button "Close" at bounding box center [568, 17] width 15 height 15
